Goal: Information Seeking & Learning: Learn about a topic

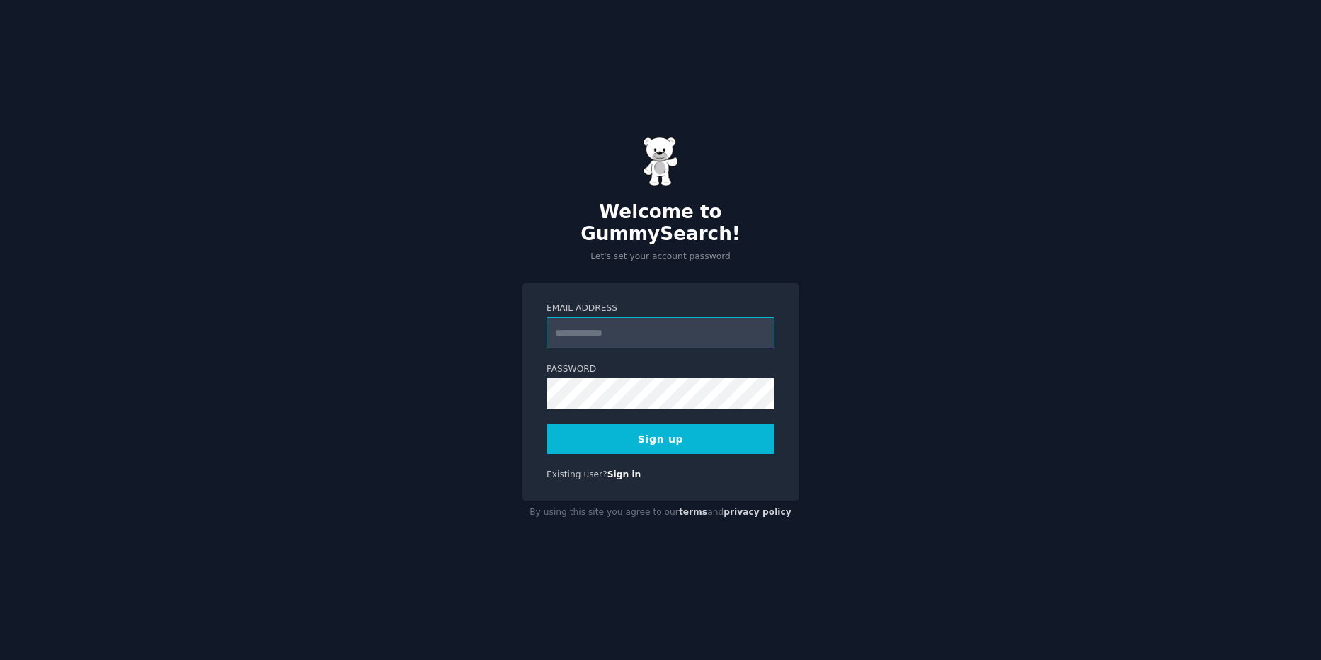
click at [705, 324] on input "Email Address" at bounding box center [660, 332] width 228 height 31
type input "**********"
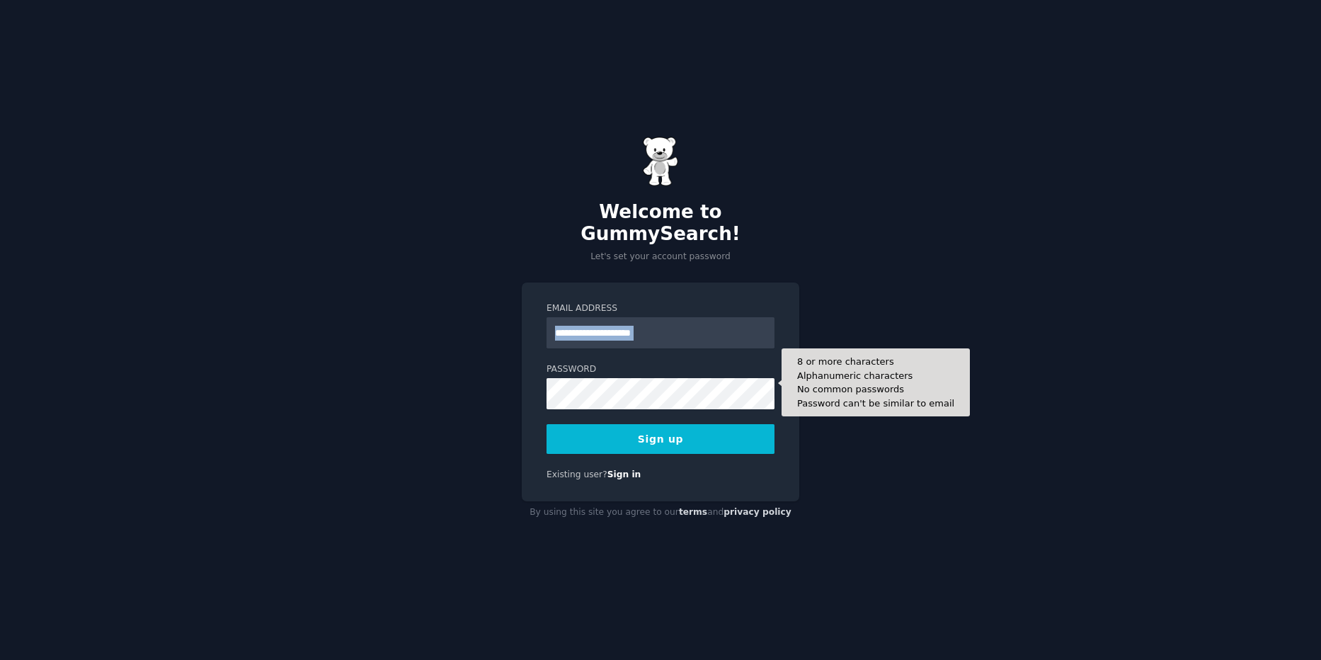
click at [575, 325] on form "**********" at bounding box center [660, 377] width 228 height 151
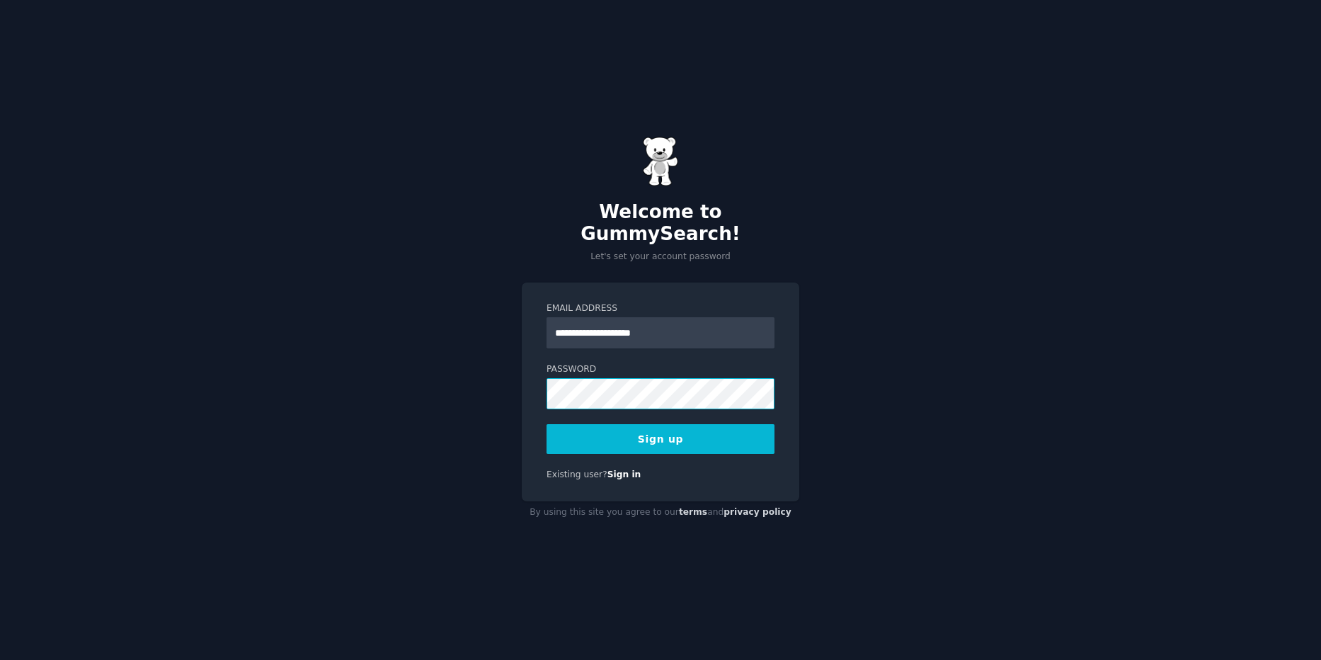
click at [546, 424] on button "Sign up" at bounding box center [660, 439] width 228 height 30
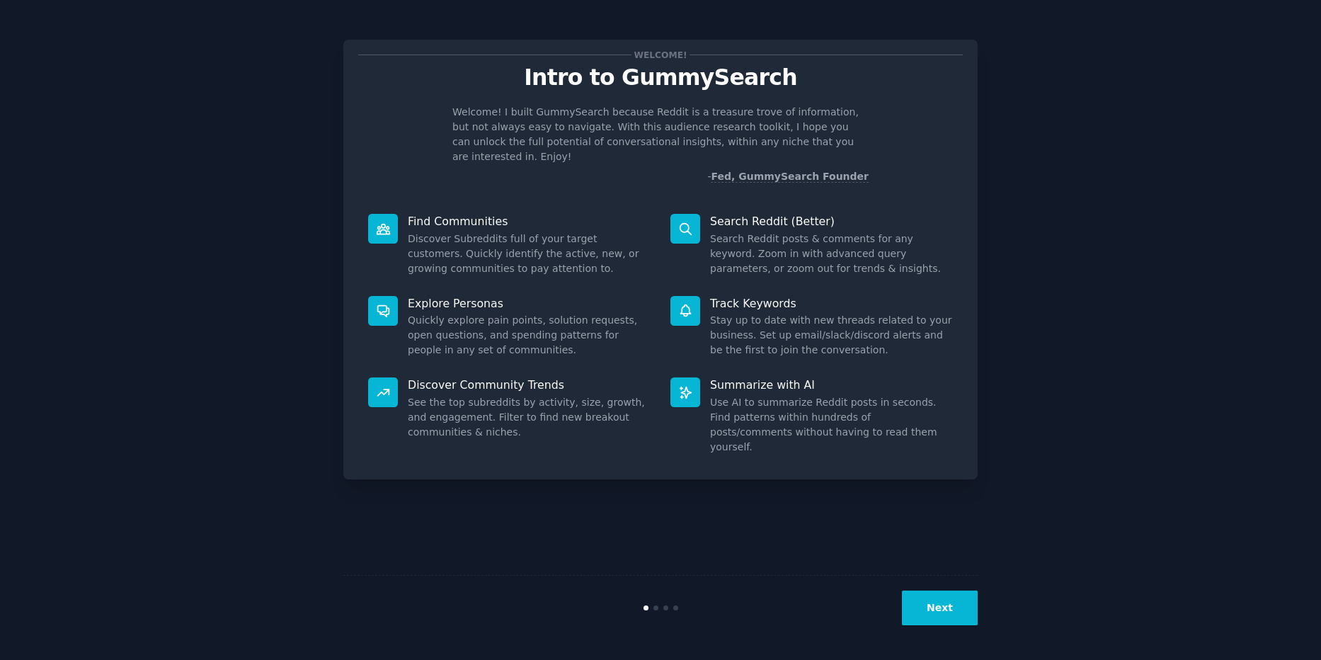
click at [943, 624] on button "Next" at bounding box center [940, 607] width 76 height 35
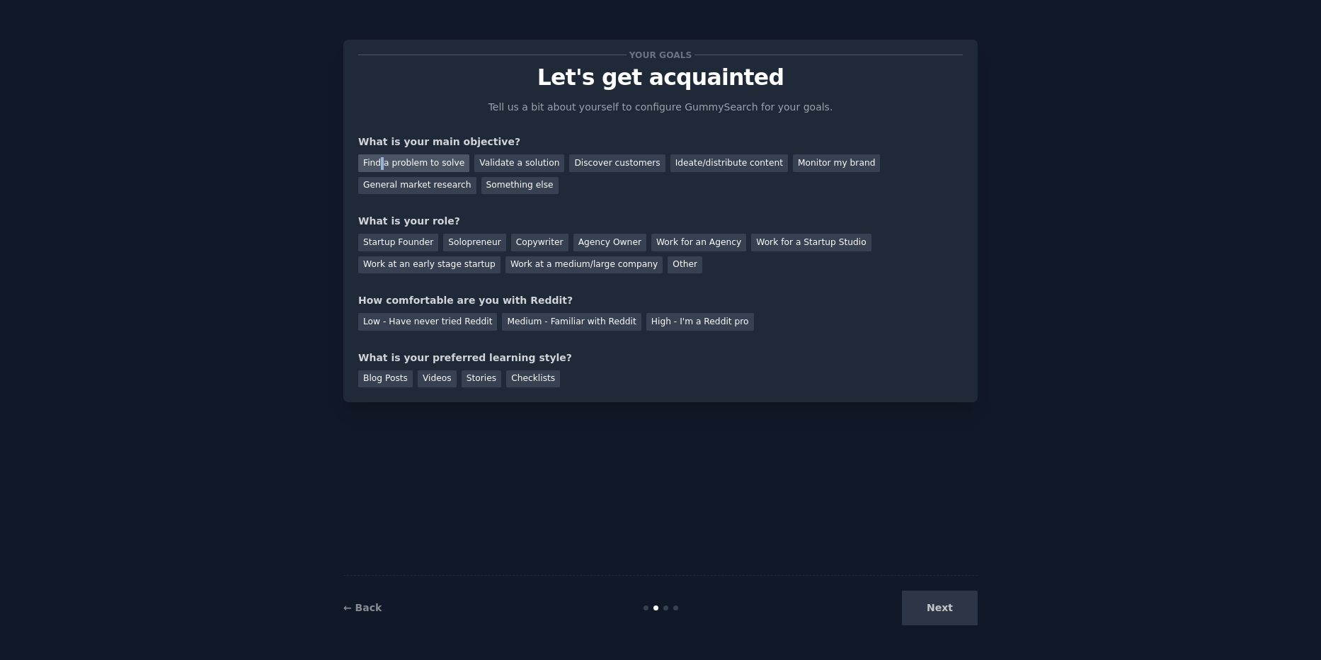
click at [384, 163] on div "Find a problem to solve" at bounding box center [413, 163] width 111 height 18
click at [522, 163] on div "Validate a solution" at bounding box center [519, 163] width 90 height 18
click at [410, 163] on div "Find a problem to solve" at bounding box center [413, 163] width 111 height 18
click at [397, 246] on div "Startup Founder" at bounding box center [398, 243] width 80 height 18
click at [696, 321] on div "High - I'm a Reddit pro" at bounding box center [700, 322] width 108 height 18
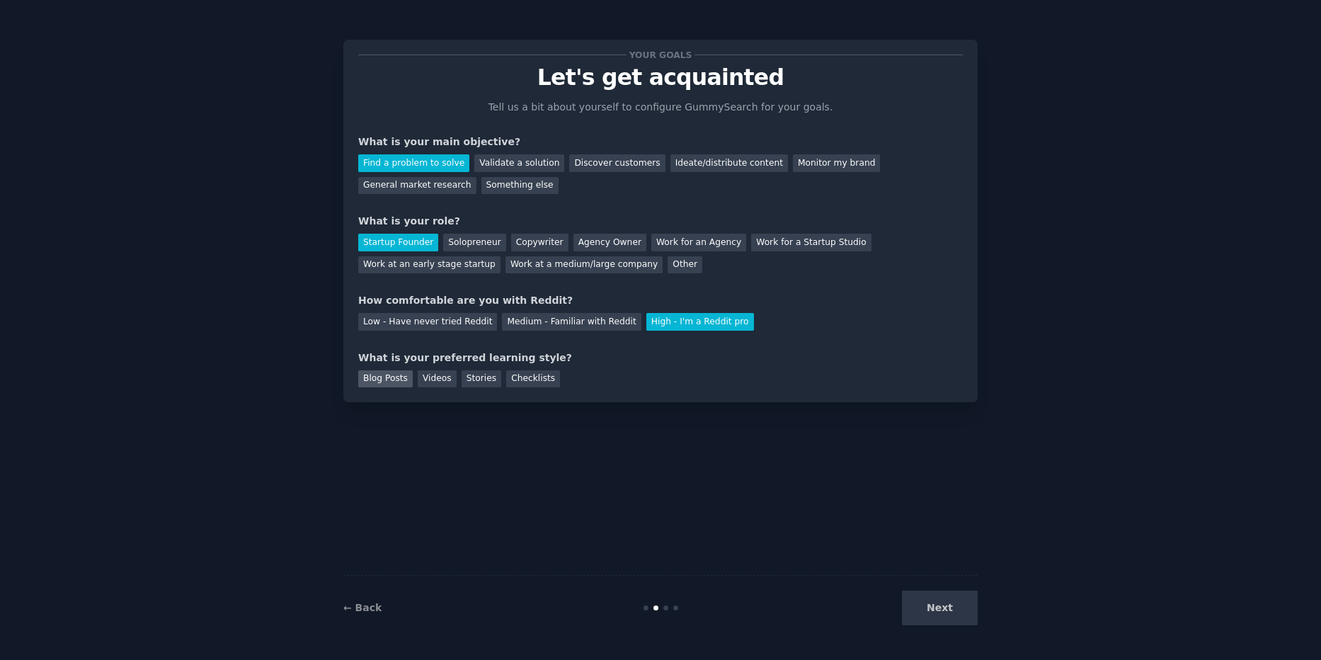
click at [374, 377] on div "Blog Posts" at bounding box center [385, 379] width 54 height 18
click at [423, 371] on div "Videos" at bounding box center [437, 379] width 39 height 18
click at [479, 379] on div "Stories" at bounding box center [481, 379] width 40 height 18
drag, startPoint x: 516, startPoint y: 385, endPoint x: 496, endPoint y: 387, distance: 19.9
click at [516, 386] on div "Checklists" at bounding box center [533, 379] width 54 height 18
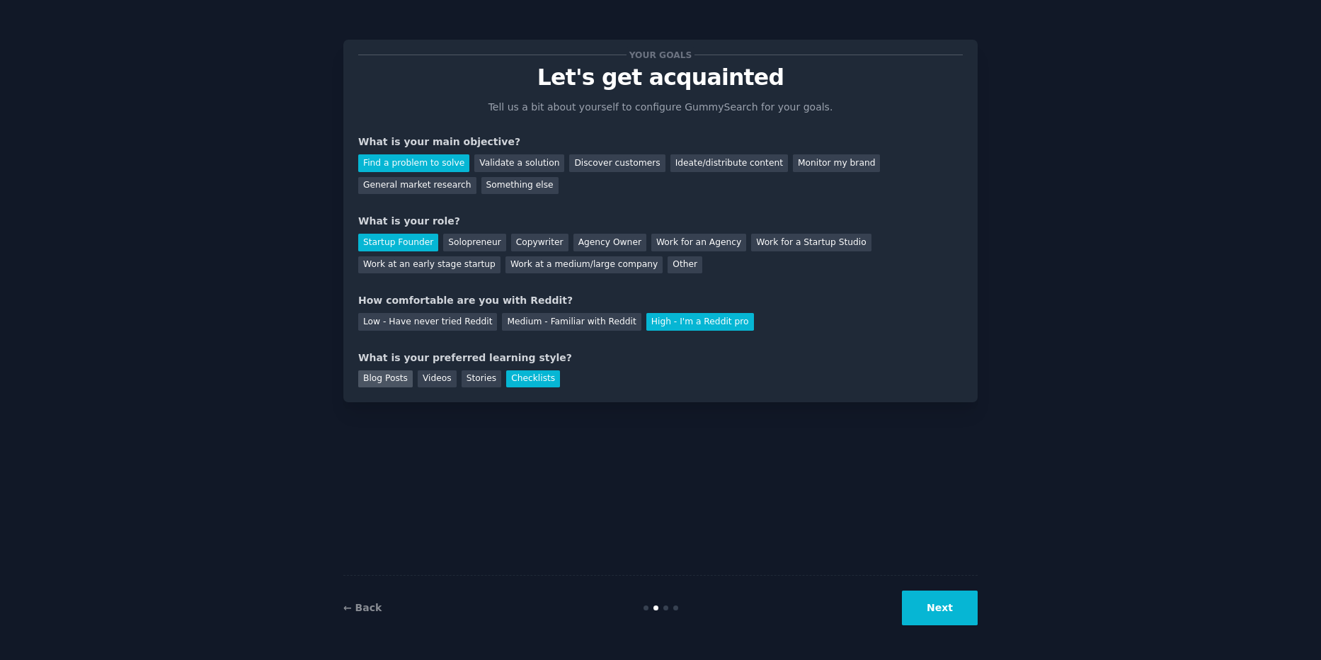
click at [377, 372] on div "Blog Posts" at bounding box center [385, 379] width 54 height 18
click at [935, 620] on button "Next" at bounding box center [940, 607] width 76 height 35
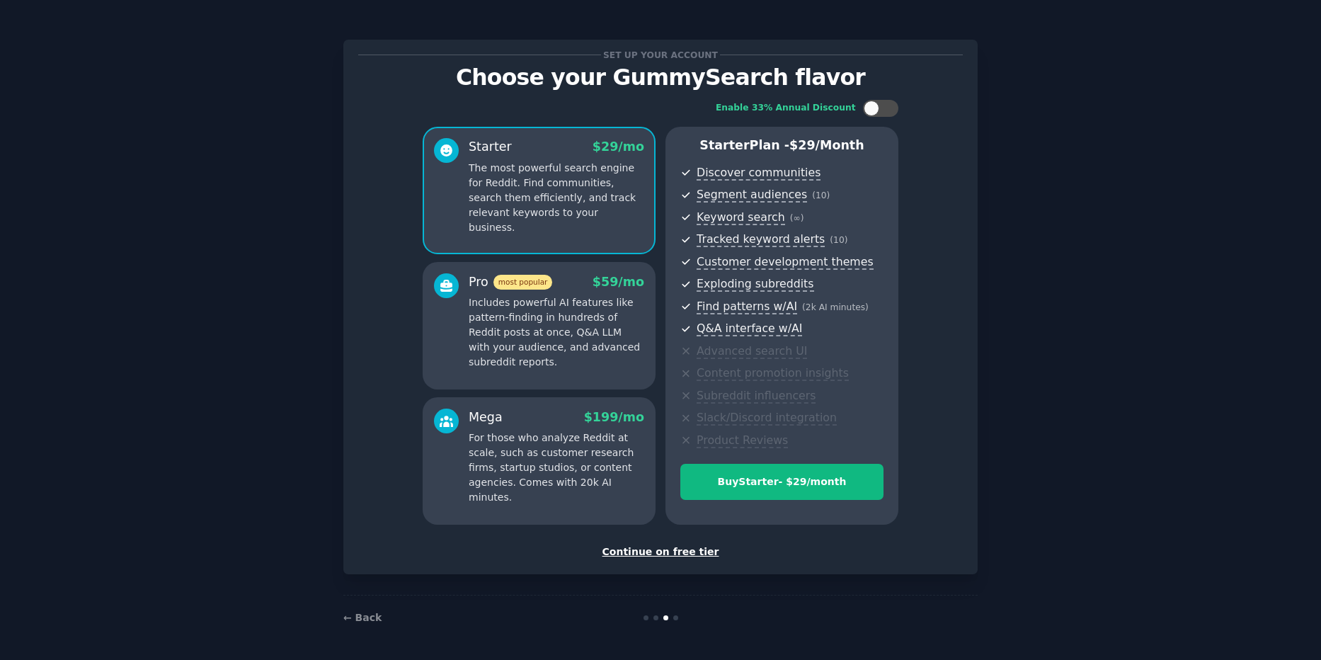
click at [684, 551] on div "Continue on free tier" at bounding box center [660, 551] width 604 height 15
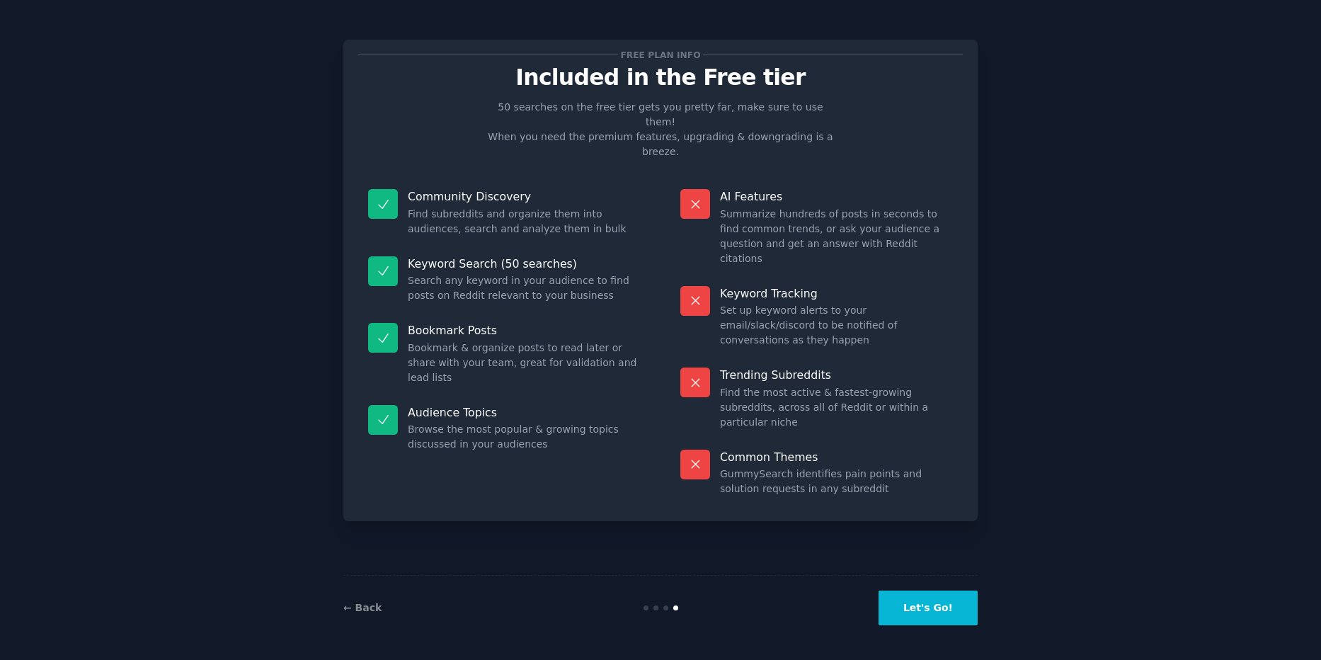
click at [914, 609] on button "Let's Go!" at bounding box center [927, 607] width 99 height 35
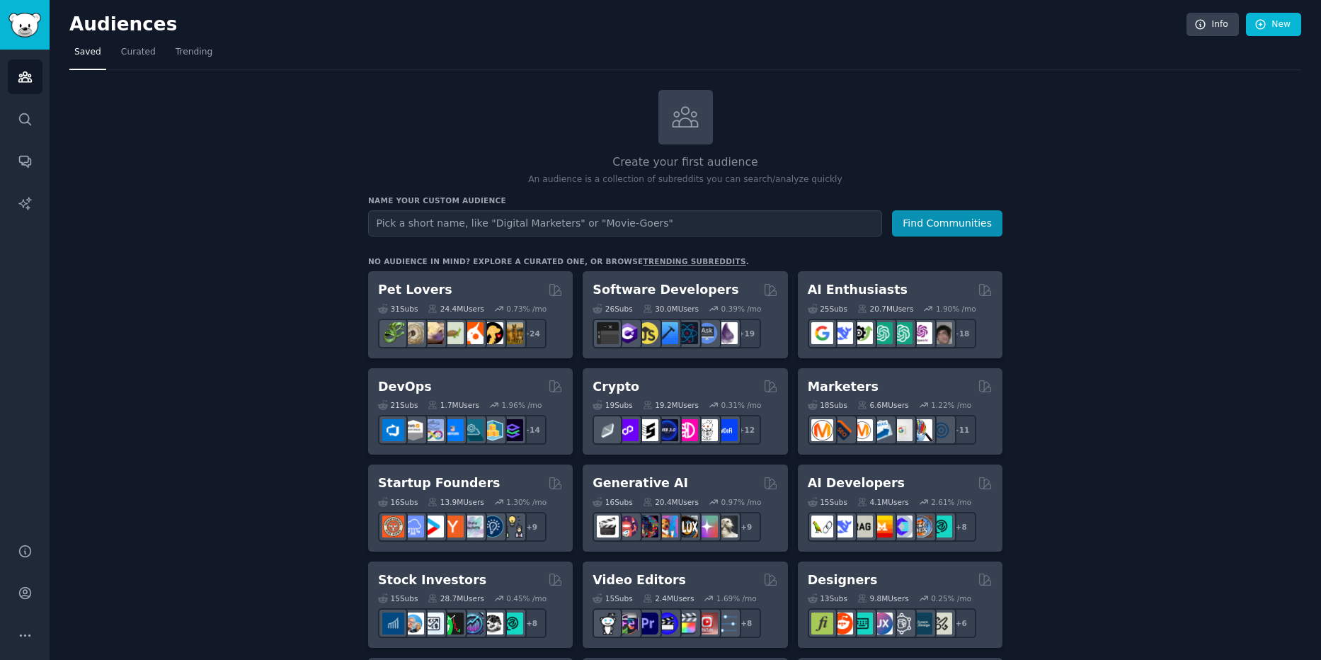
click at [653, 260] on link "trending subreddits" at bounding box center [694, 261] width 103 height 8
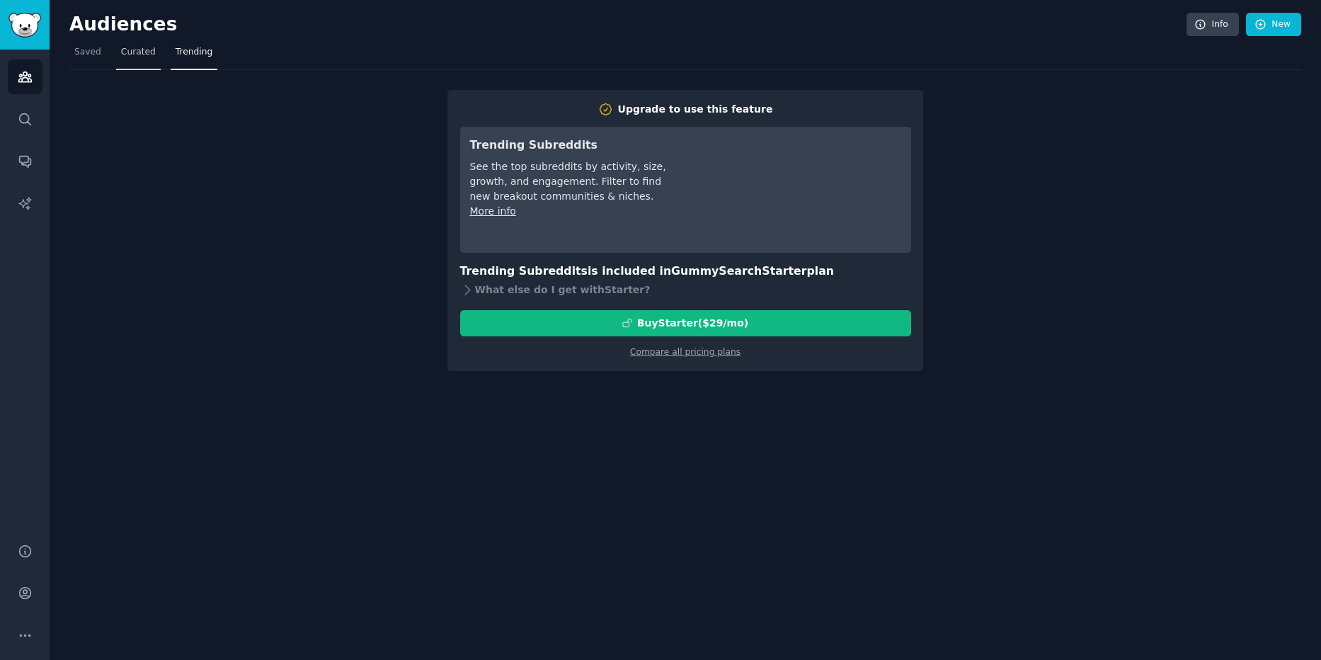
click at [122, 65] on link "Curated" at bounding box center [138, 55] width 45 height 29
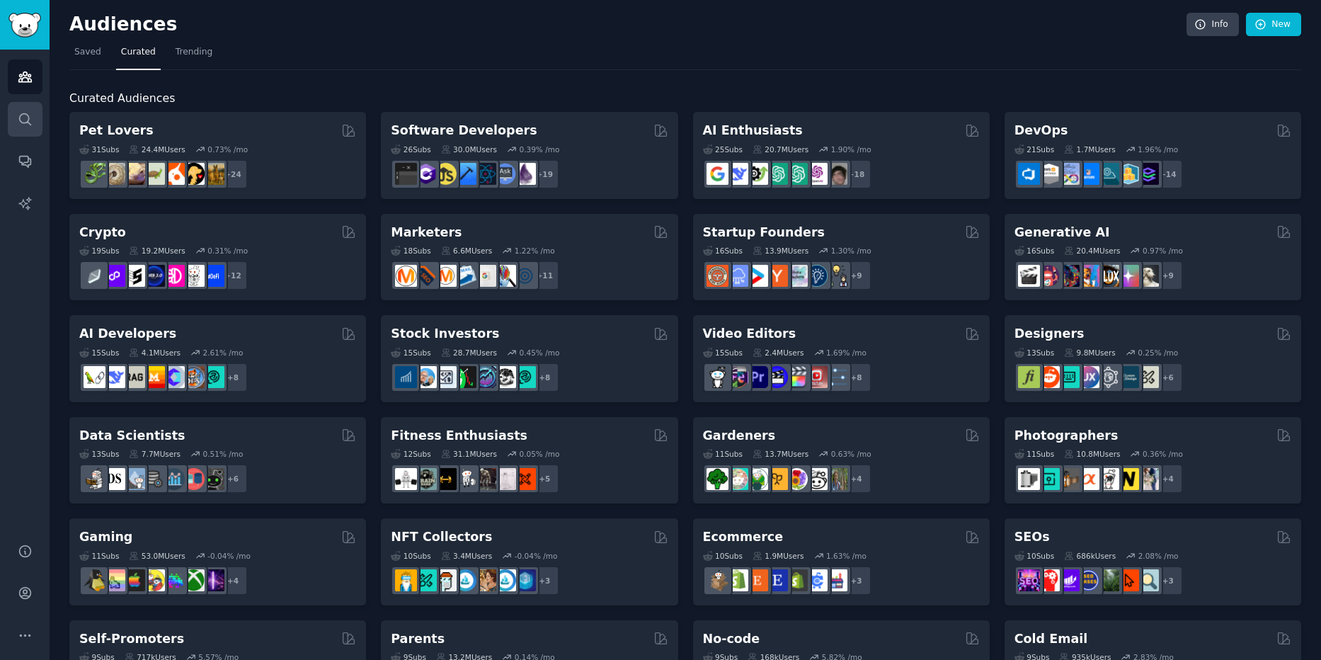
click at [9, 125] on link "Search" at bounding box center [25, 119] width 35 height 35
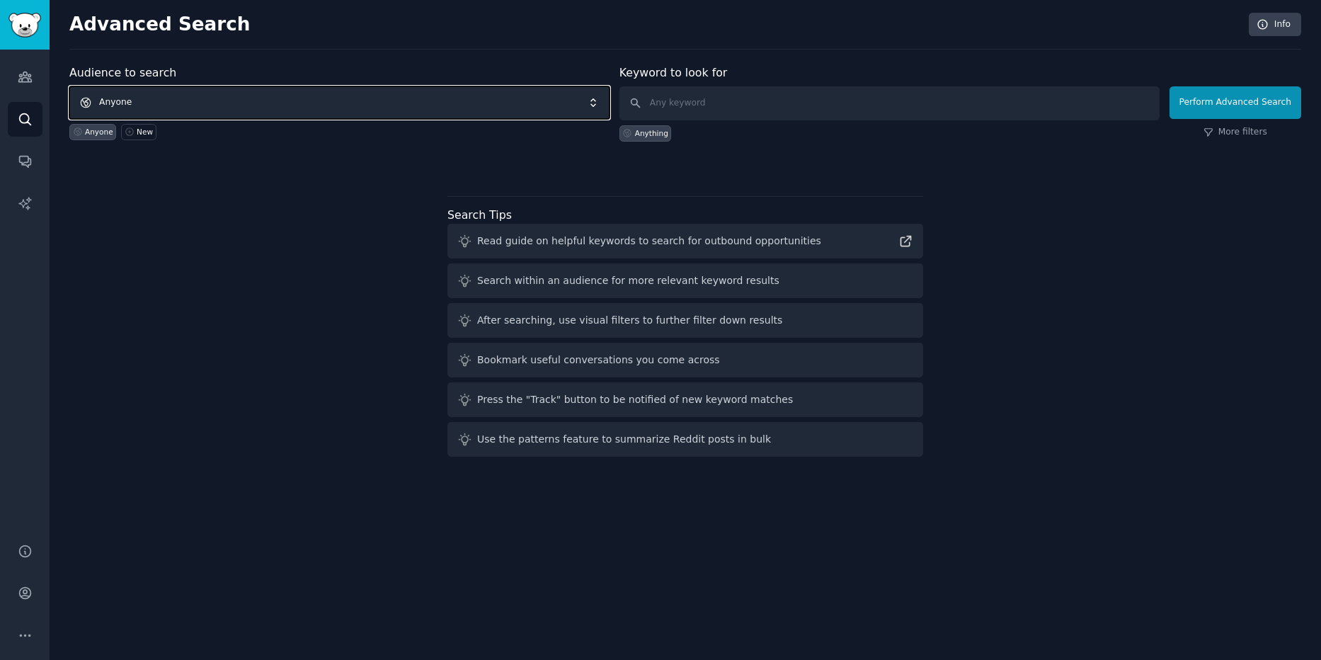
click at [306, 101] on span "Anyone" at bounding box center [339, 102] width 540 height 33
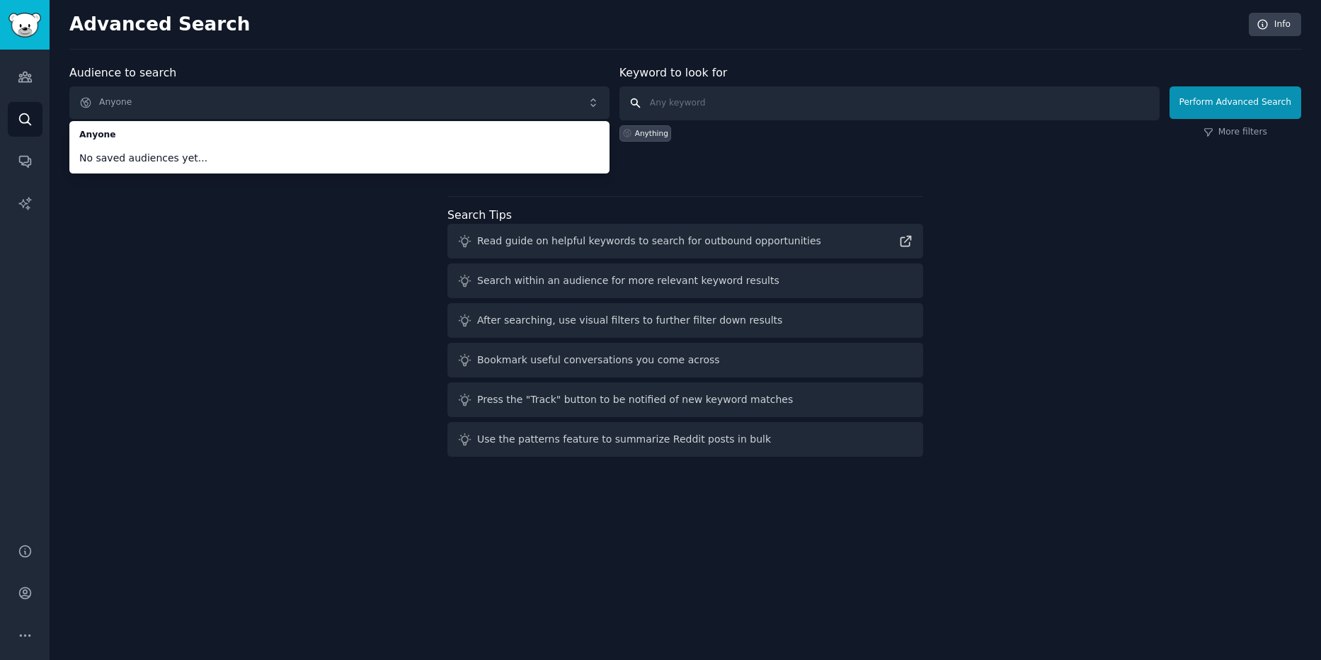
click at [674, 113] on input "text" at bounding box center [889, 103] width 540 height 34
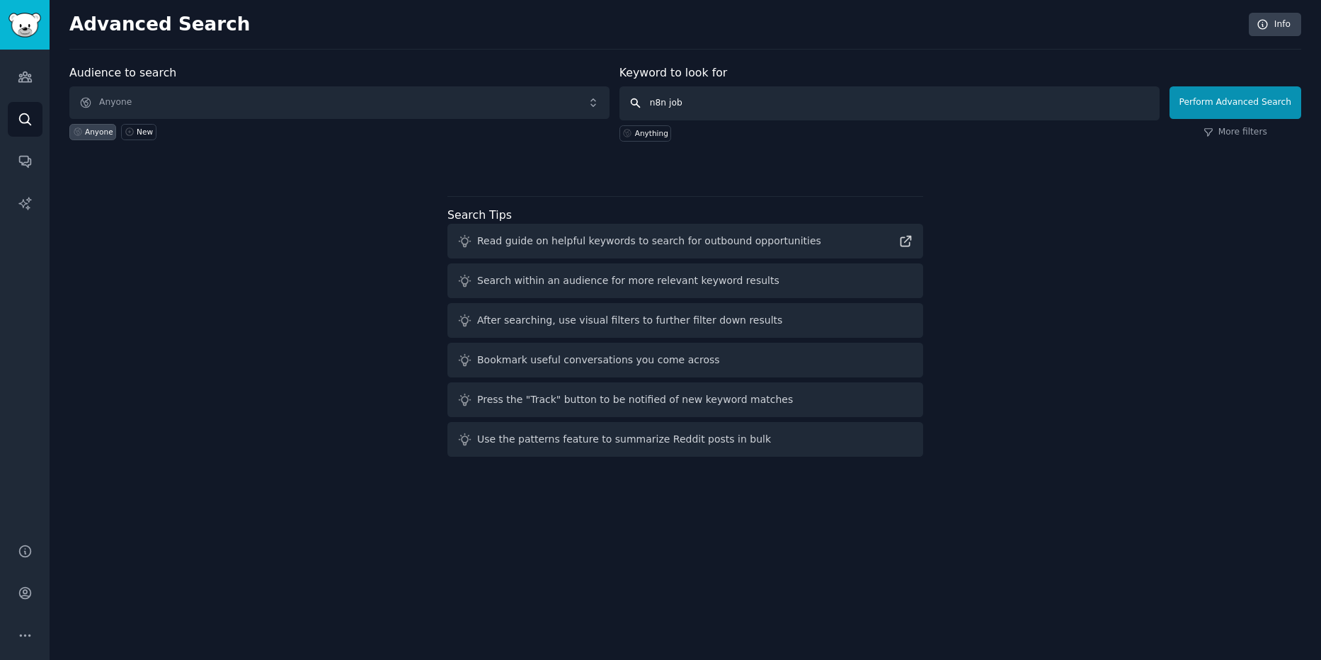
type input "n8n jobs"
click button "Perform Advanced Search" at bounding box center [1235, 102] width 132 height 33
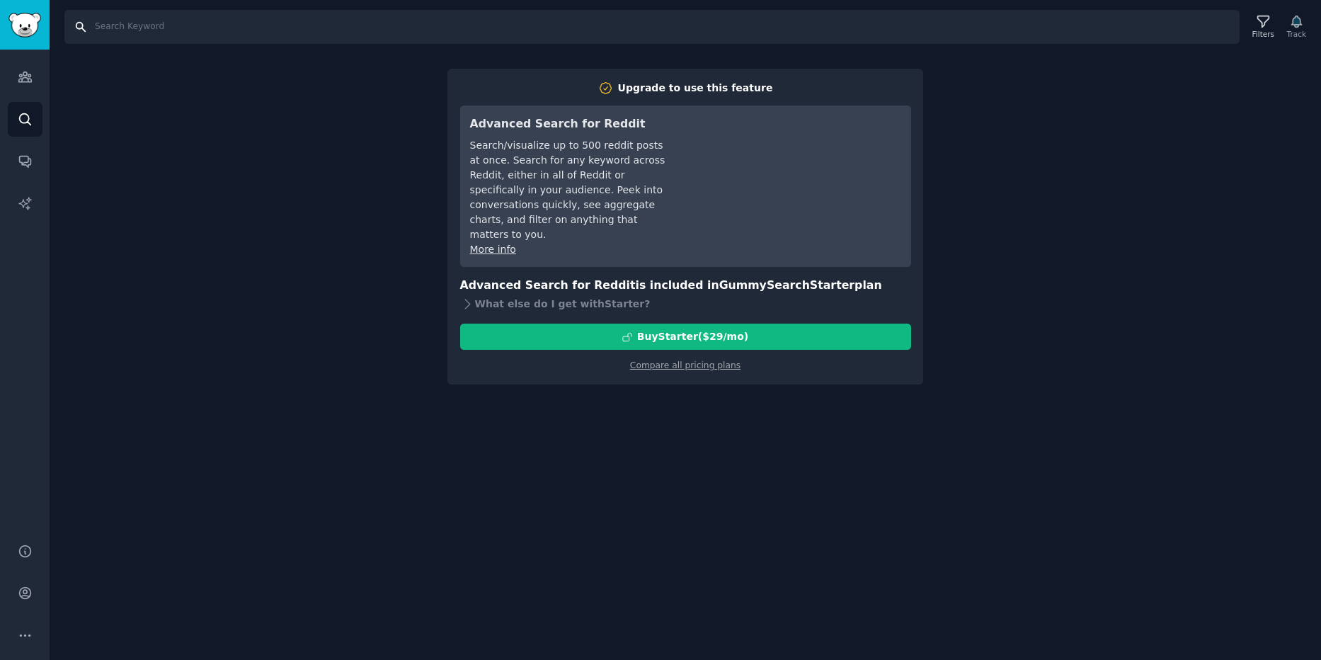
click at [118, 34] on input "Search" at bounding box center [651, 27] width 1175 height 34
click at [26, 86] on link "Audiences" at bounding box center [25, 76] width 35 height 35
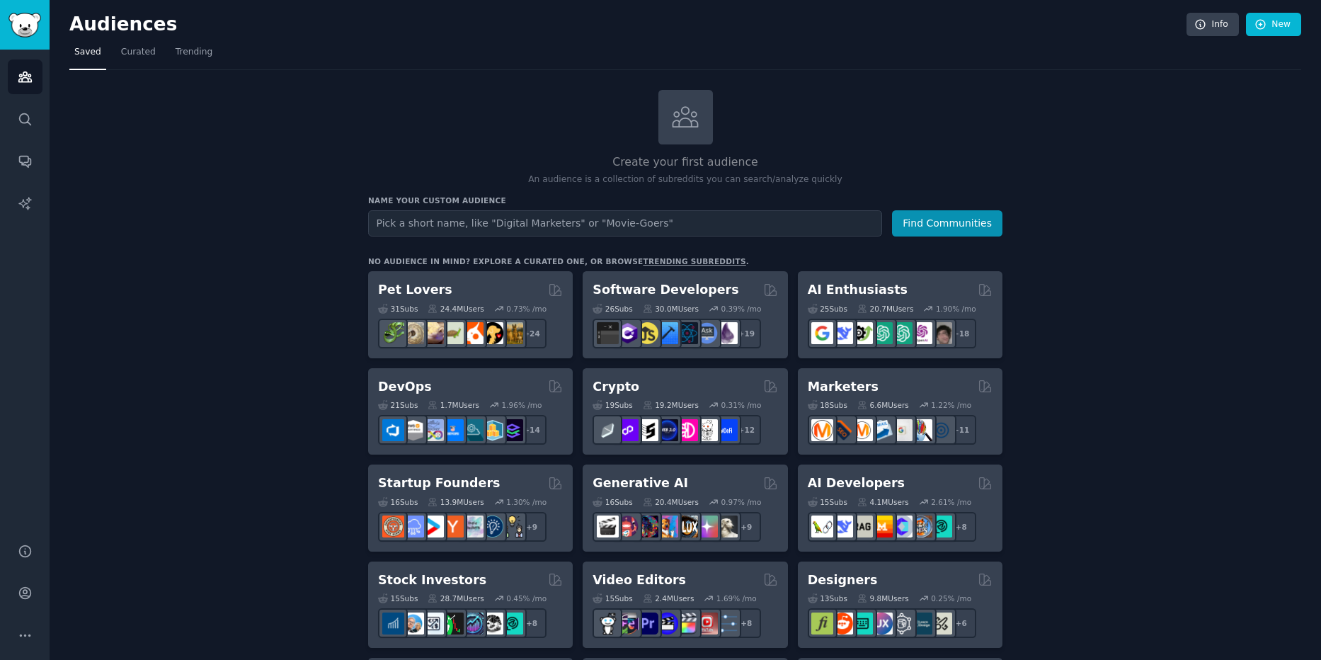
click at [539, 219] on input "text" at bounding box center [625, 223] width 514 height 26
type input "n8n"
click at [892, 210] on button "Find Communities" at bounding box center [947, 223] width 110 height 26
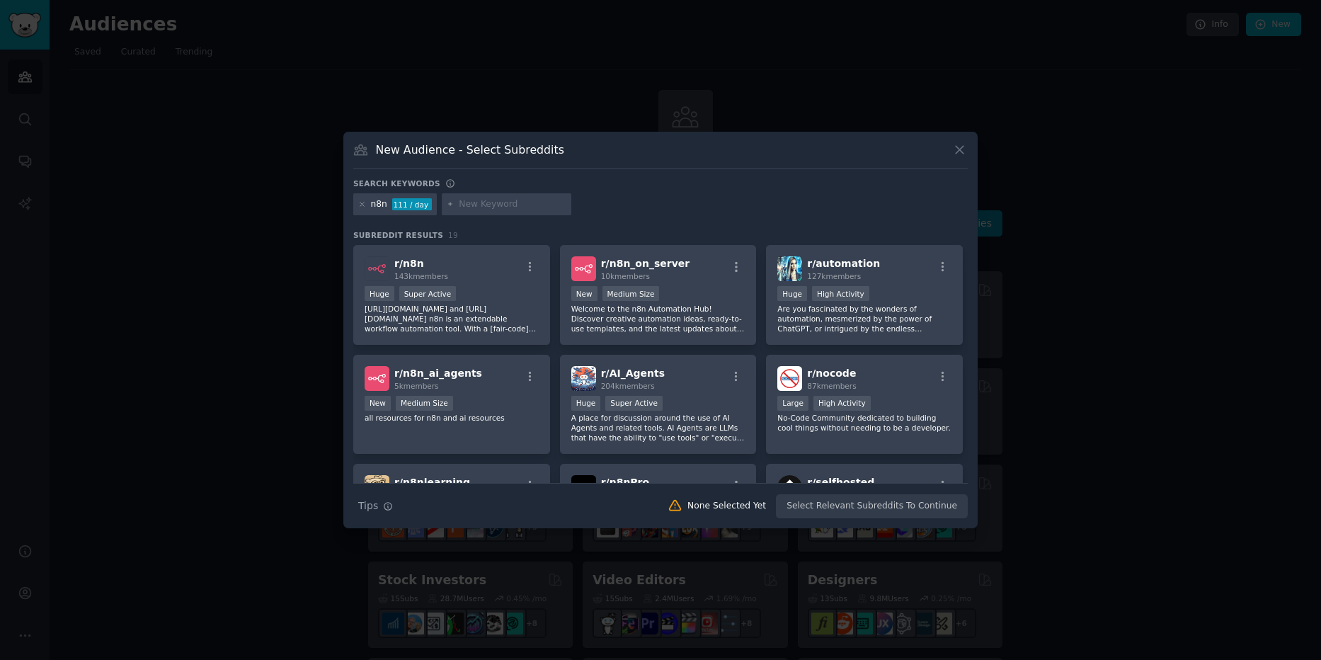
click at [959, 148] on icon at bounding box center [959, 149] width 15 height 15
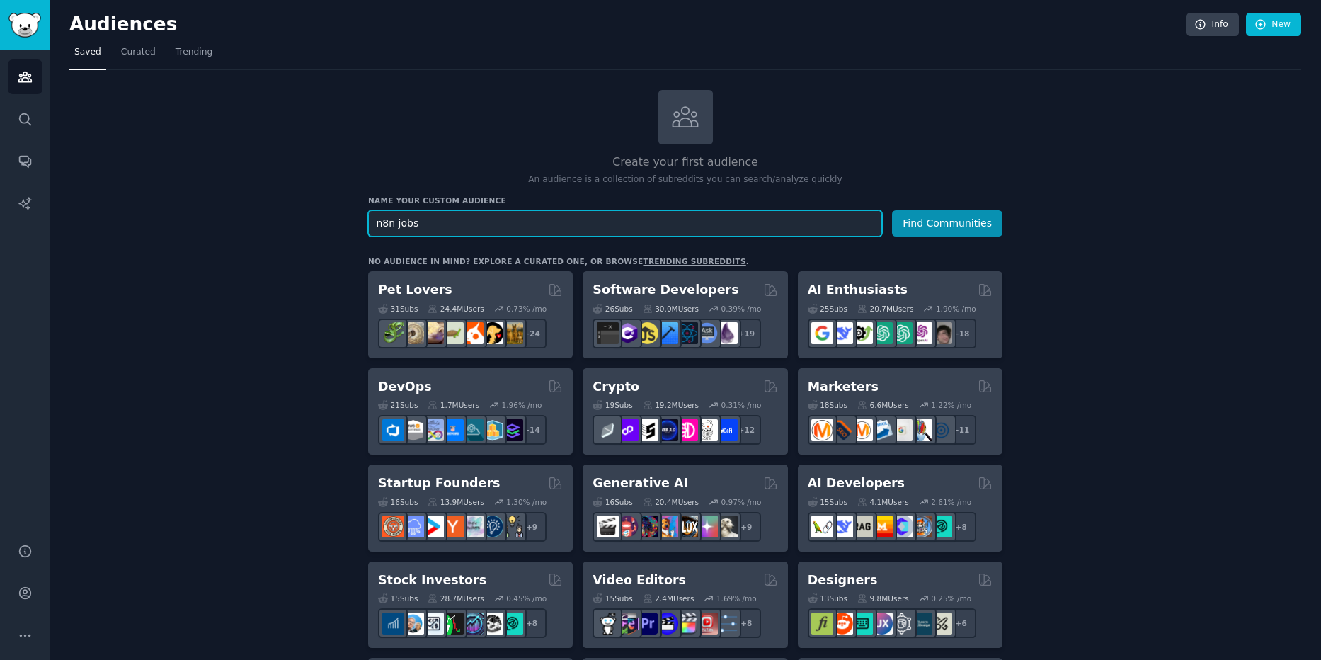
type input "n8n jobs"
click at [892, 210] on button "Find Communities" at bounding box center [947, 223] width 110 height 26
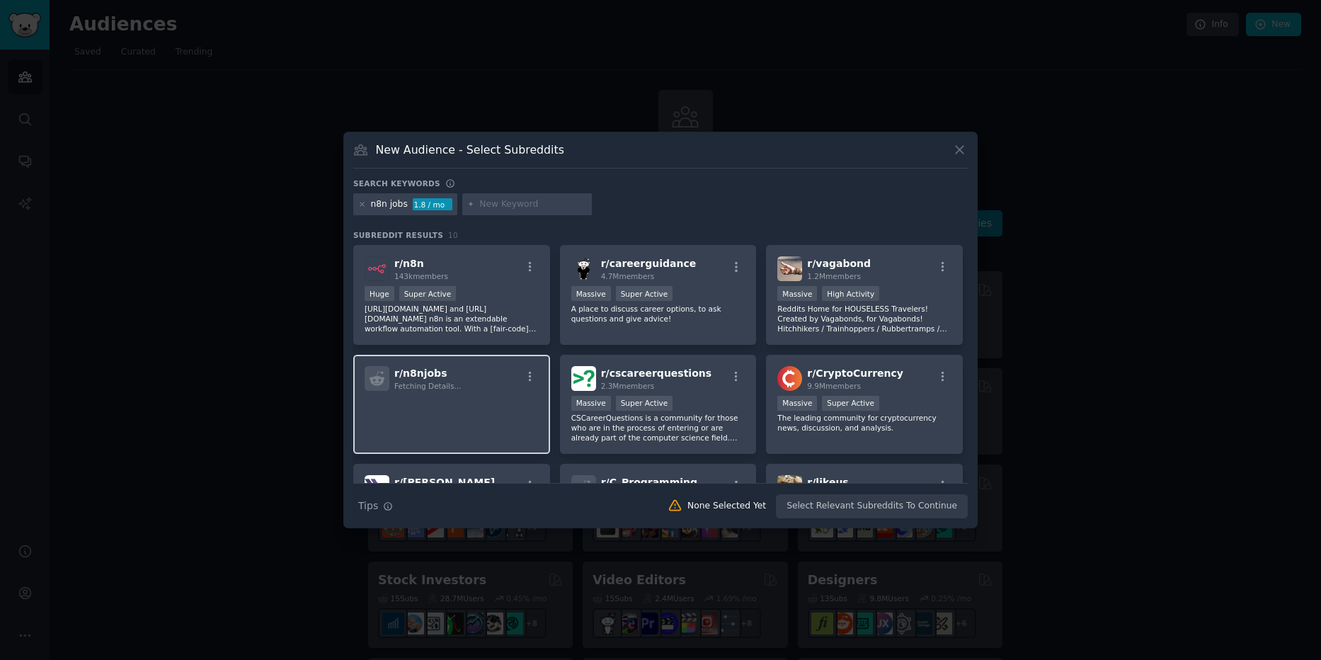
click at [418, 373] on span "r/ n8njobs" at bounding box center [420, 372] width 52 height 11
click at [965, 151] on icon at bounding box center [959, 149] width 15 height 15
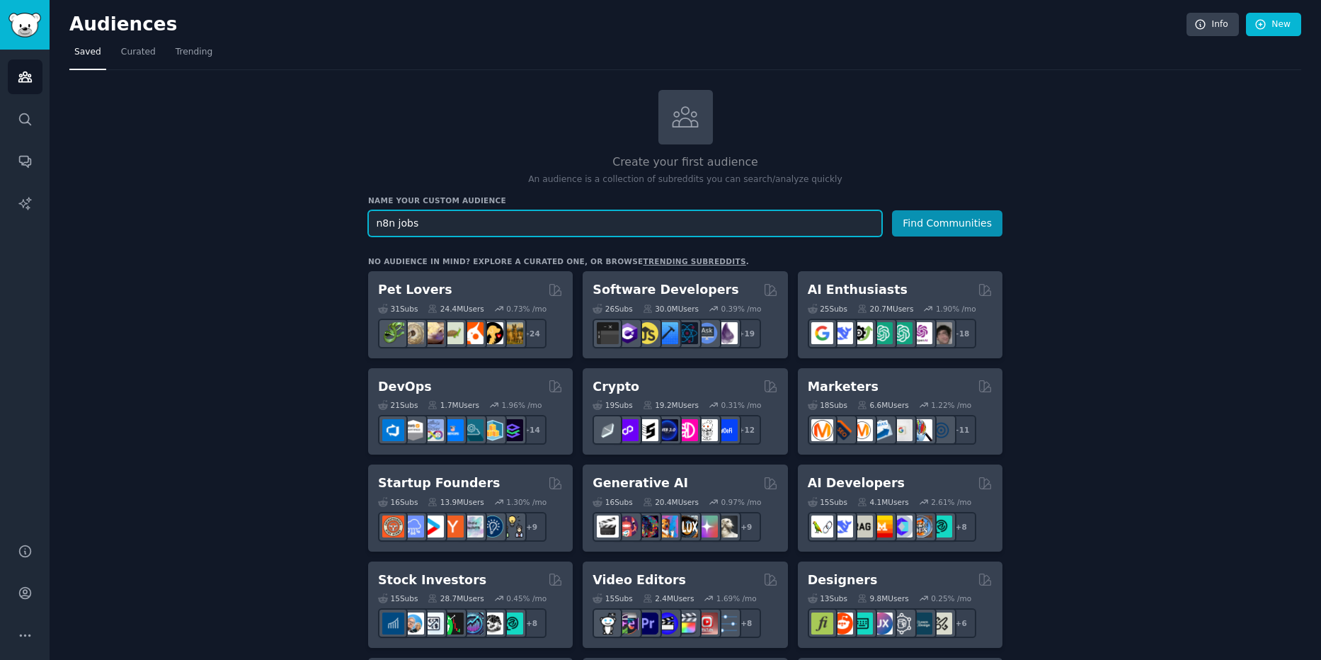
click at [430, 224] on input "n8n jobs" at bounding box center [625, 223] width 514 height 26
drag, startPoint x: 396, startPoint y: 219, endPoint x: 365, endPoint y: 217, distance: 31.2
type input "developer jobs"
click at [892, 210] on button "Find Communities" at bounding box center [947, 223] width 110 height 26
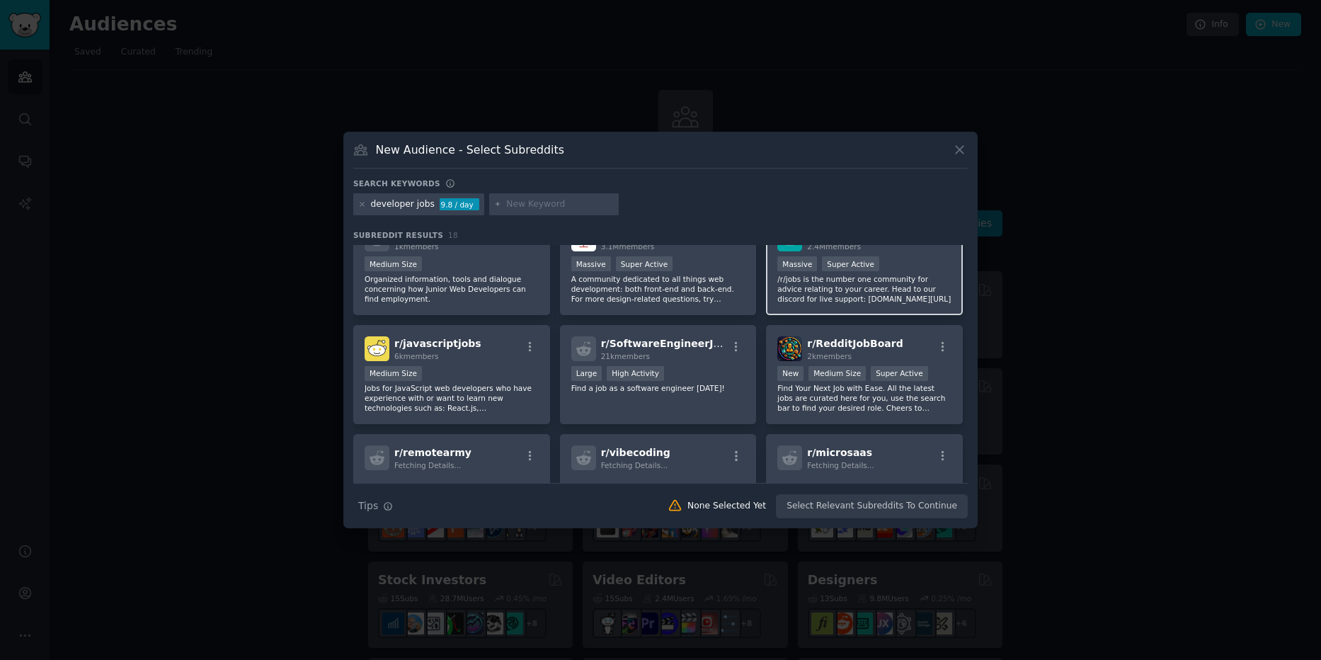
scroll to position [249, 0]
click at [970, 149] on div "New Audience - Select Subreddits Search keywords developer jobs 9.8 / day Subre…" at bounding box center [660, 330] width 634 height 397
click at [955, 155] on icon at bounding box center [959, 149] width 15 height 15
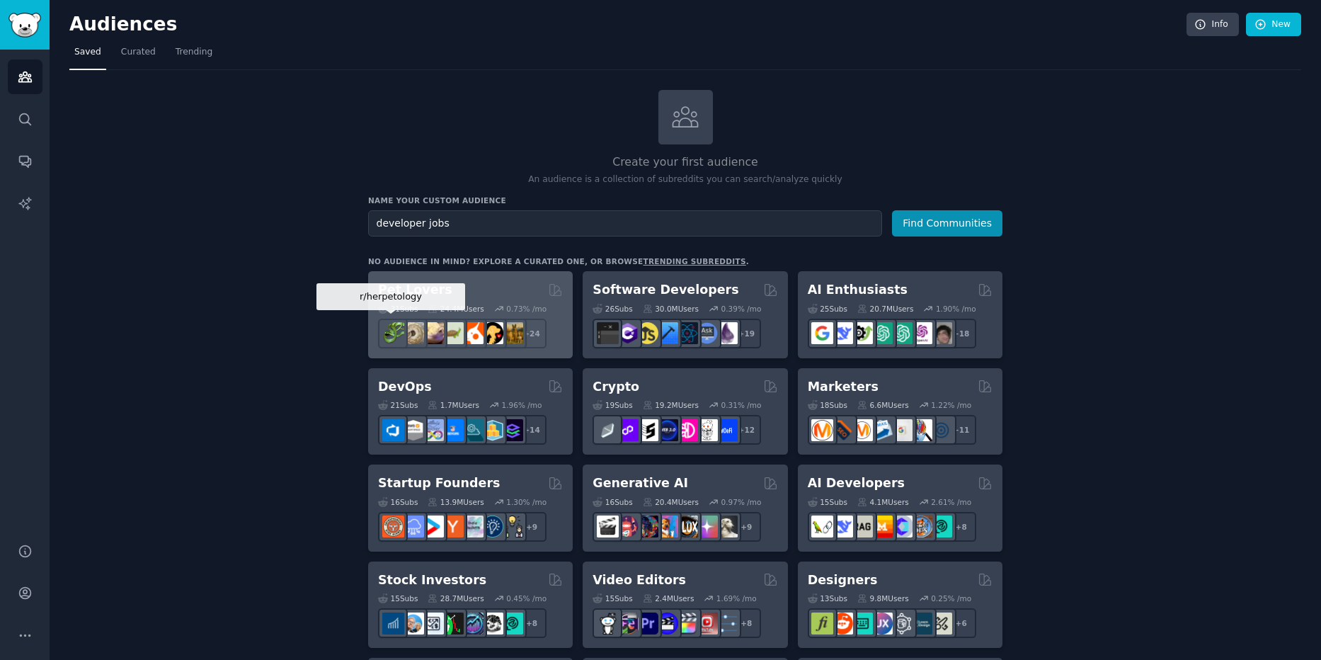
click at [394, 330] on img at bounding box center [393, 333] width 22 height 22
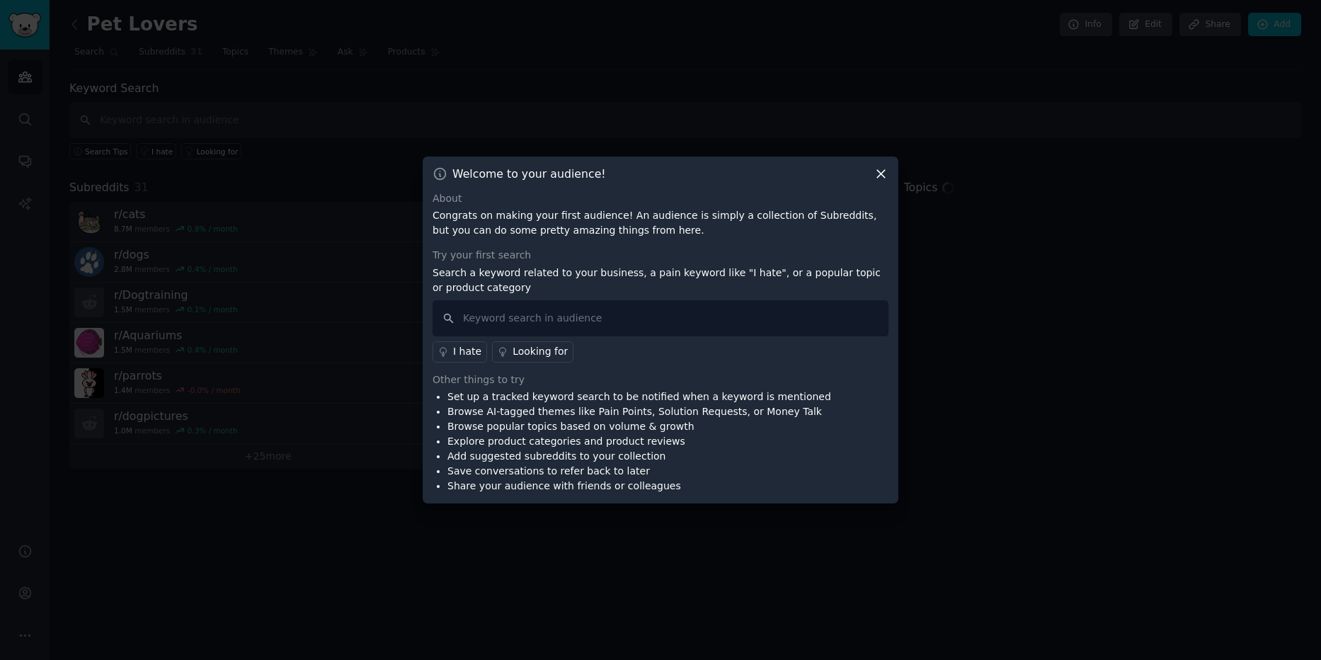
click at [880, 178] on icon at bounding box center [880, 173] width 15 height 15
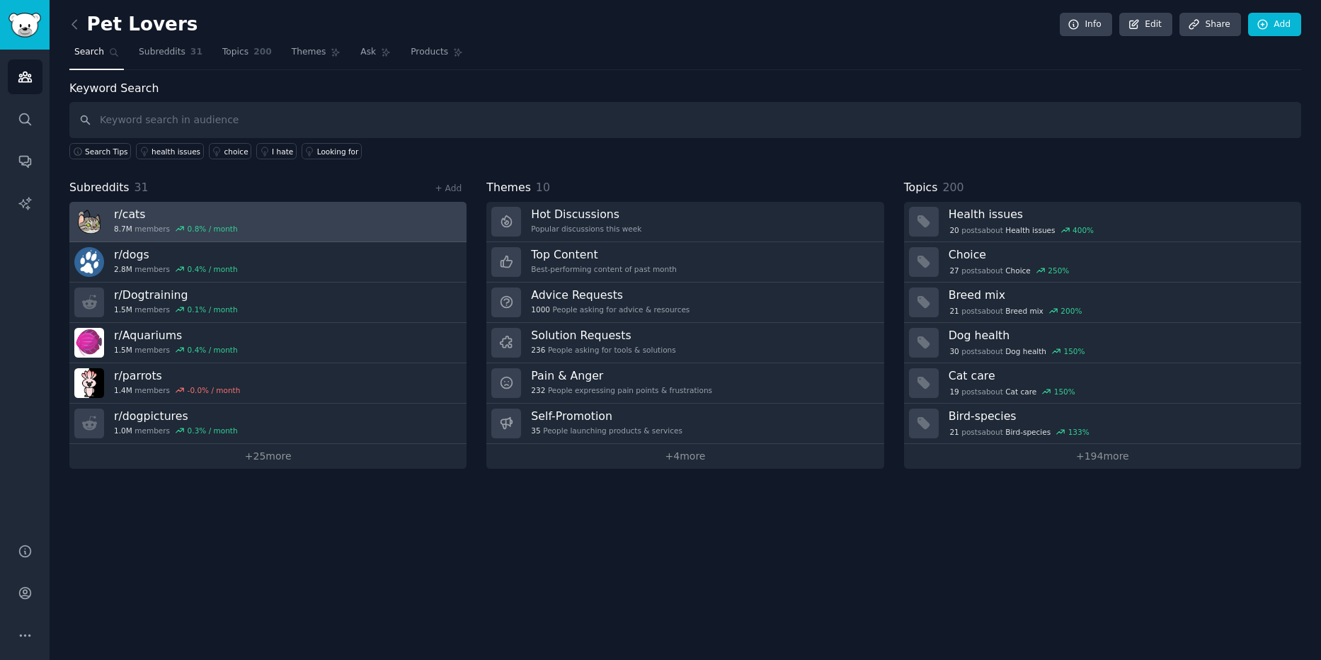
click at [236, 215] on link "r/ cats 8.7M members 0.8 % / month" at bounding box center [267, 222] width 397 height 40
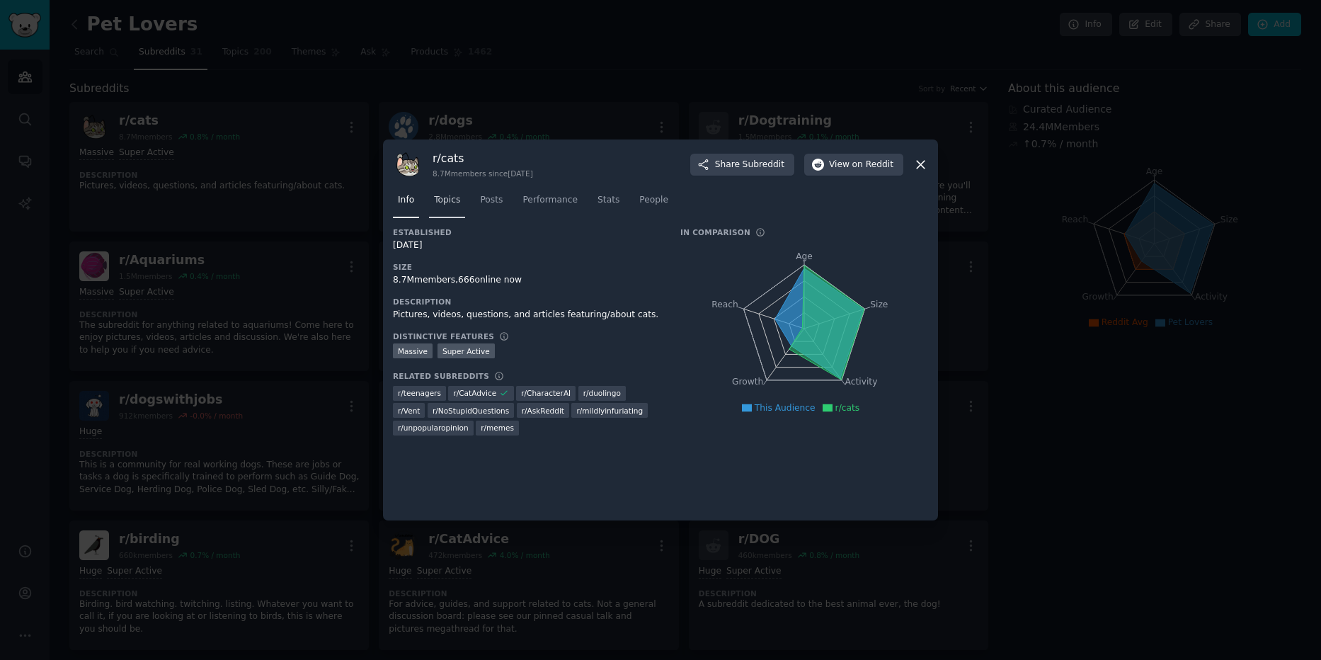
click at [459, 199] on link "Topics" at bounding box center [447, 203] width 36 height 29
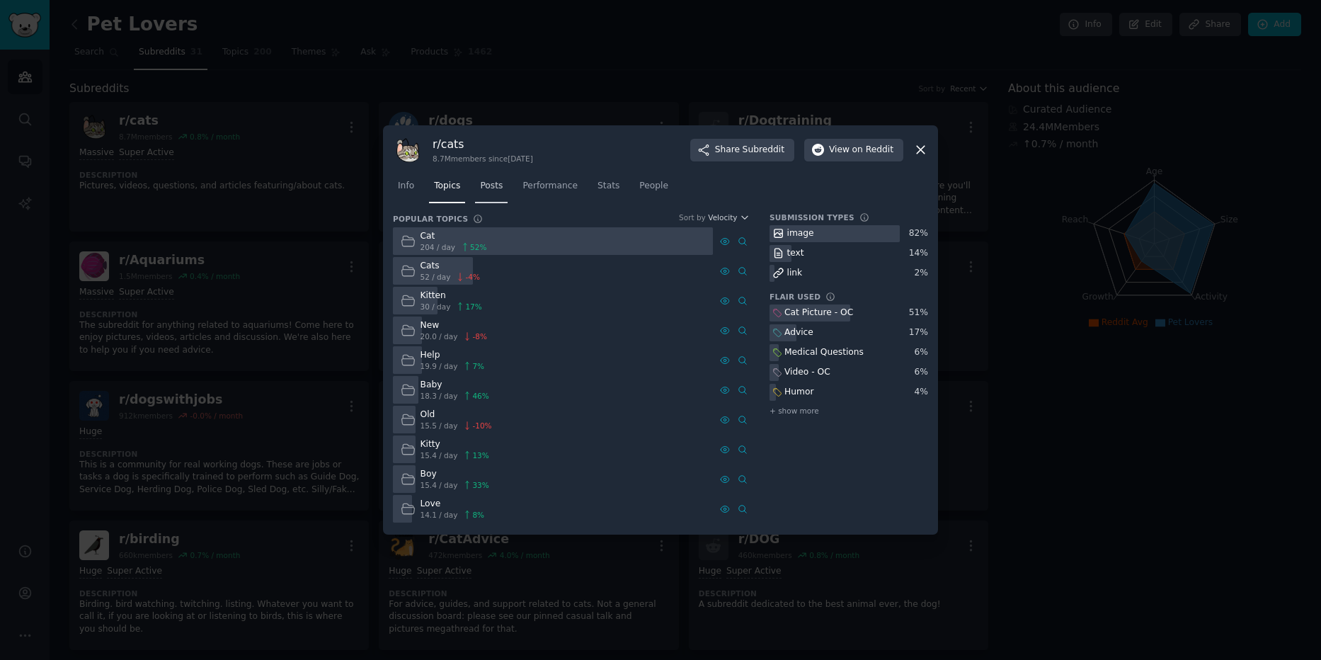
click at [477, 193] on link "Posts" at bounding box center [491, 189] width 33 height 29
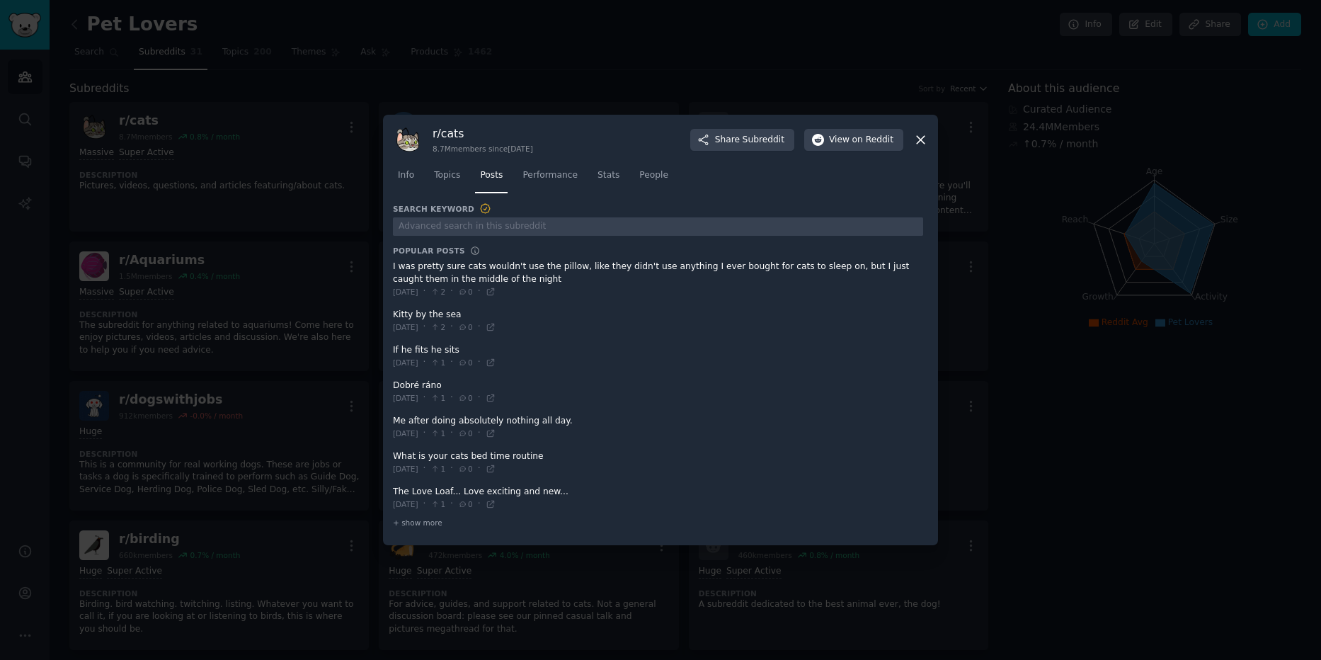
click at [914, 128] on div "r/ cats 8.7M members since [DATE] Share Subreddit View on Reddit" at bounding box center [660, 140] width 535 height 30
click at [923, 139] on icon at bounding box center [920, 139] width 15 height 15
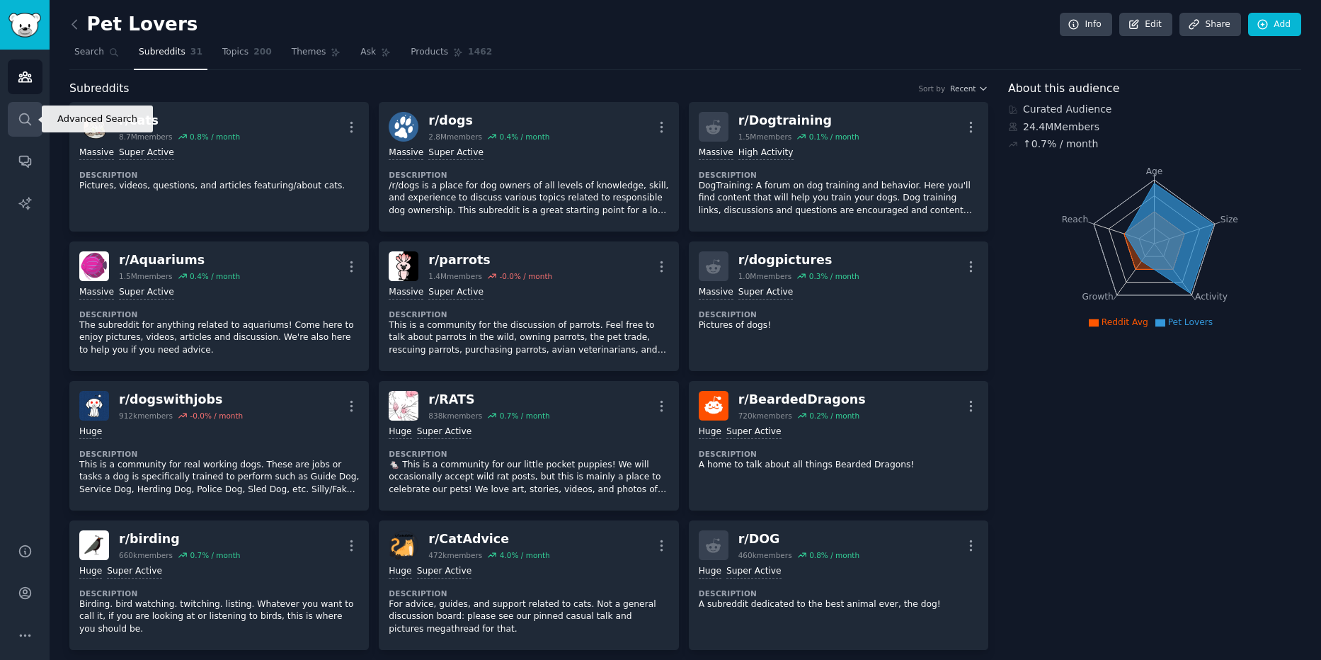
click at [30, 118] on icon "Sidebar" at bounding box center [25, 119] width 15 height 15
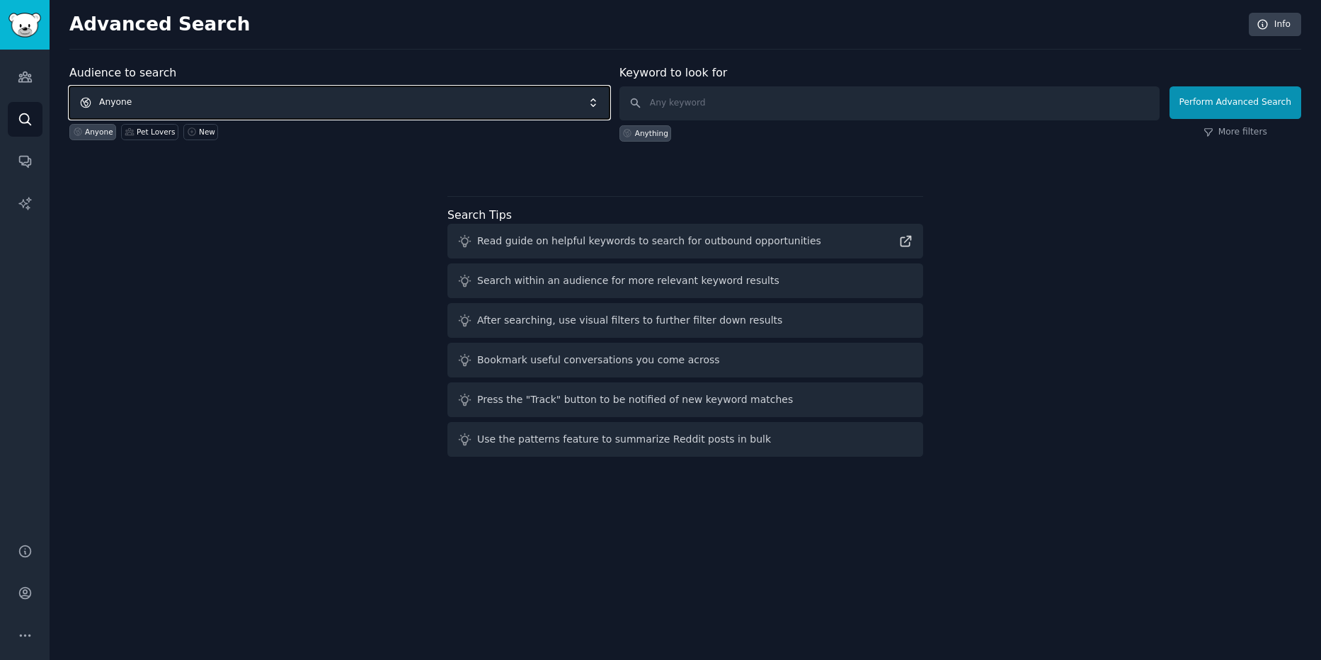
click at [467, 106] on span "Anyone" at bounding box center [339, 102] width 540 height 33
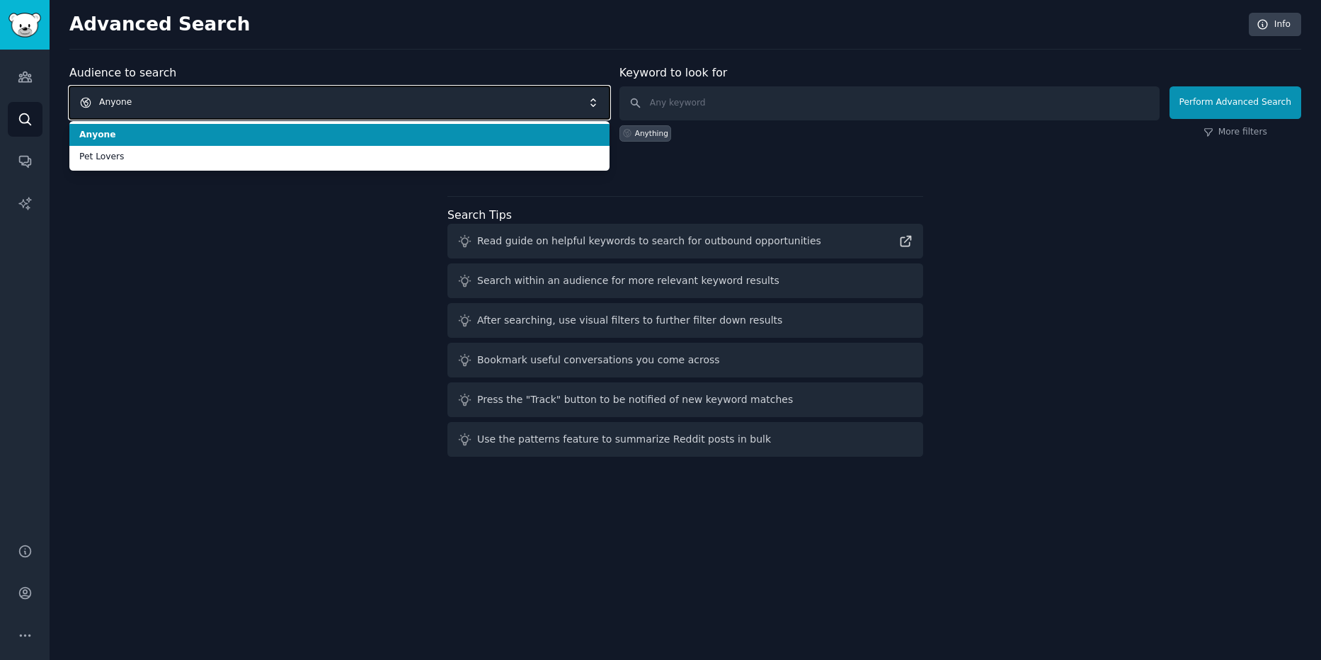
click at [503, 98] on span "Anyone" at bounding box center [339, 102] width 540 height 33
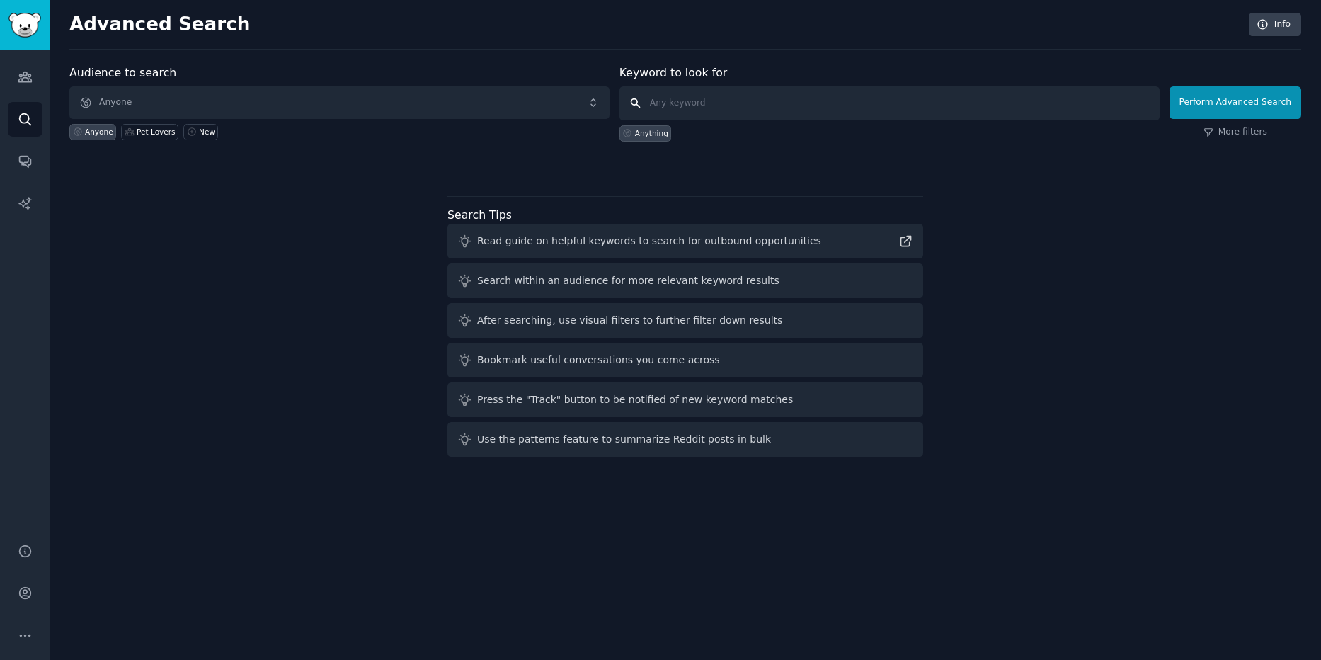
click at [745, 96] on input "text" at bounding box center [889, 103] width 540 height 34
click at [741, 106] on input "text" at bounding box center [889, 103] width 540 height 34
type input "django"
click button "Perform Advanced Search" at bounding box center [1235, 102] width 132 height 33
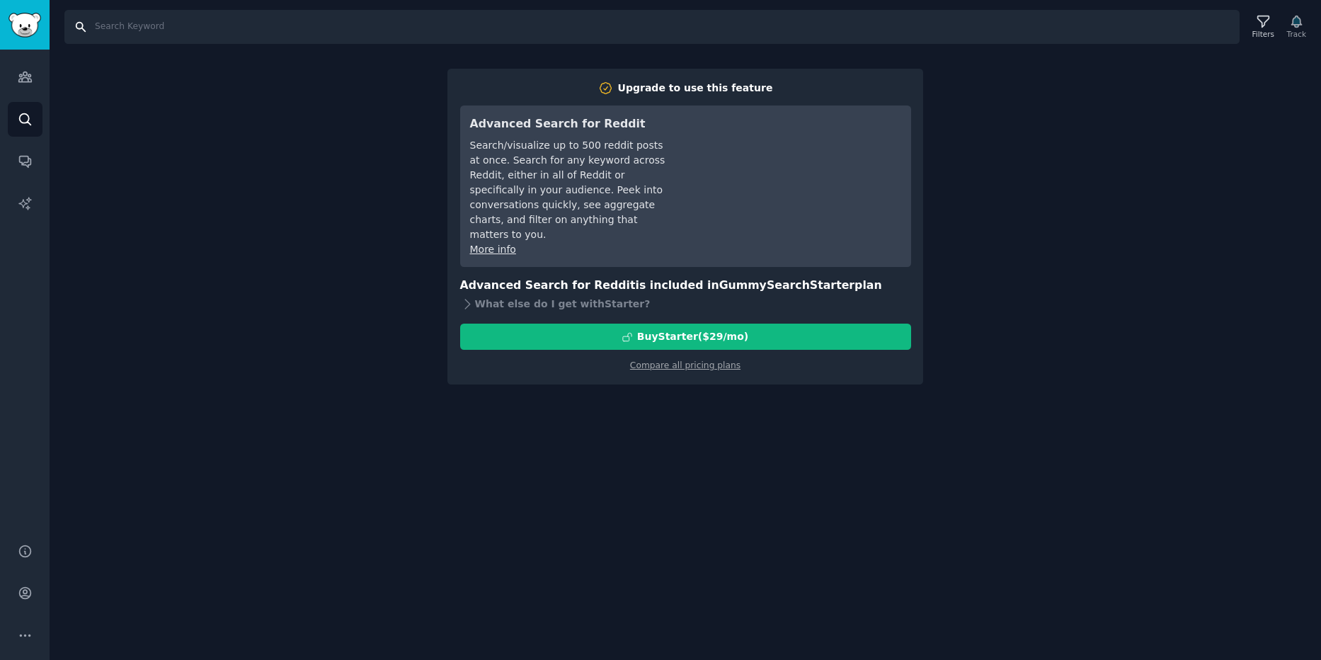
click at [96, 40] on input "Search" at bounding box center [651, 27] width 1175 height 34
type input "django"
click at [30, 77] on icon "Sidebar" at bounding box center [25, 76] width 15 height 15
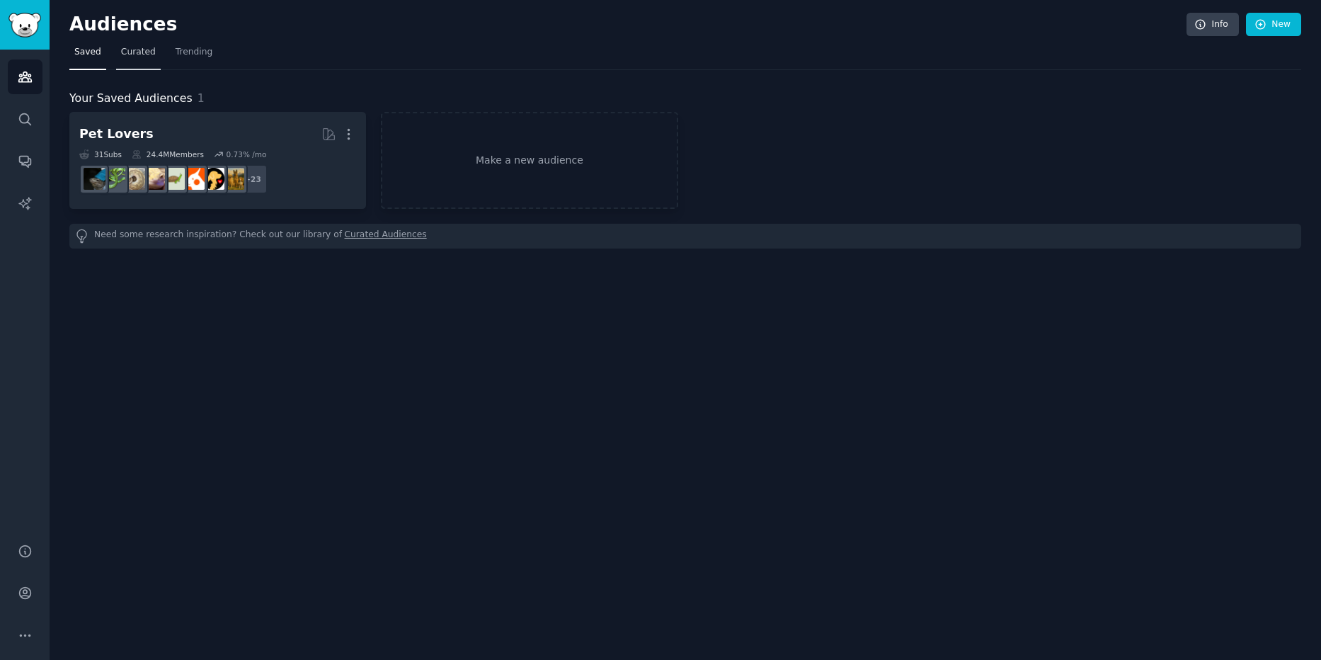
click at [130, 55] on span "Curated" at bounding box center [138, 52] width 35 height 13
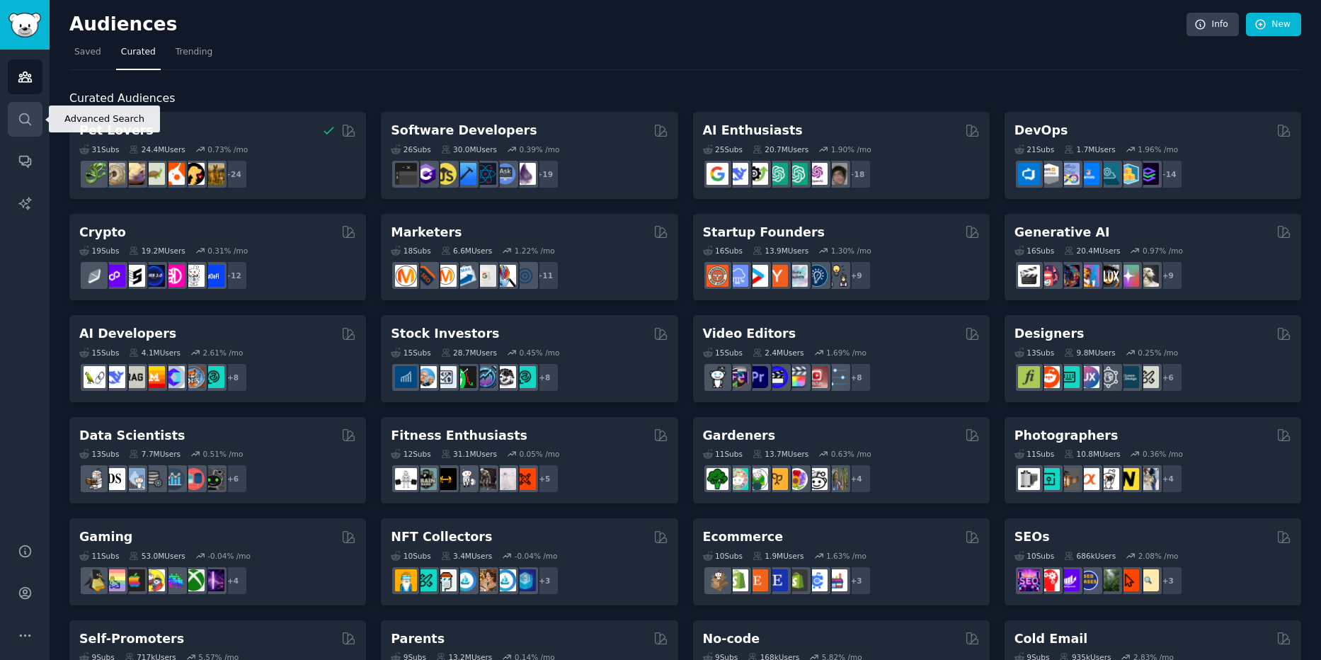
click at [13, 122] on link "Search" at bounding box center [25, 119] width 35 height 35
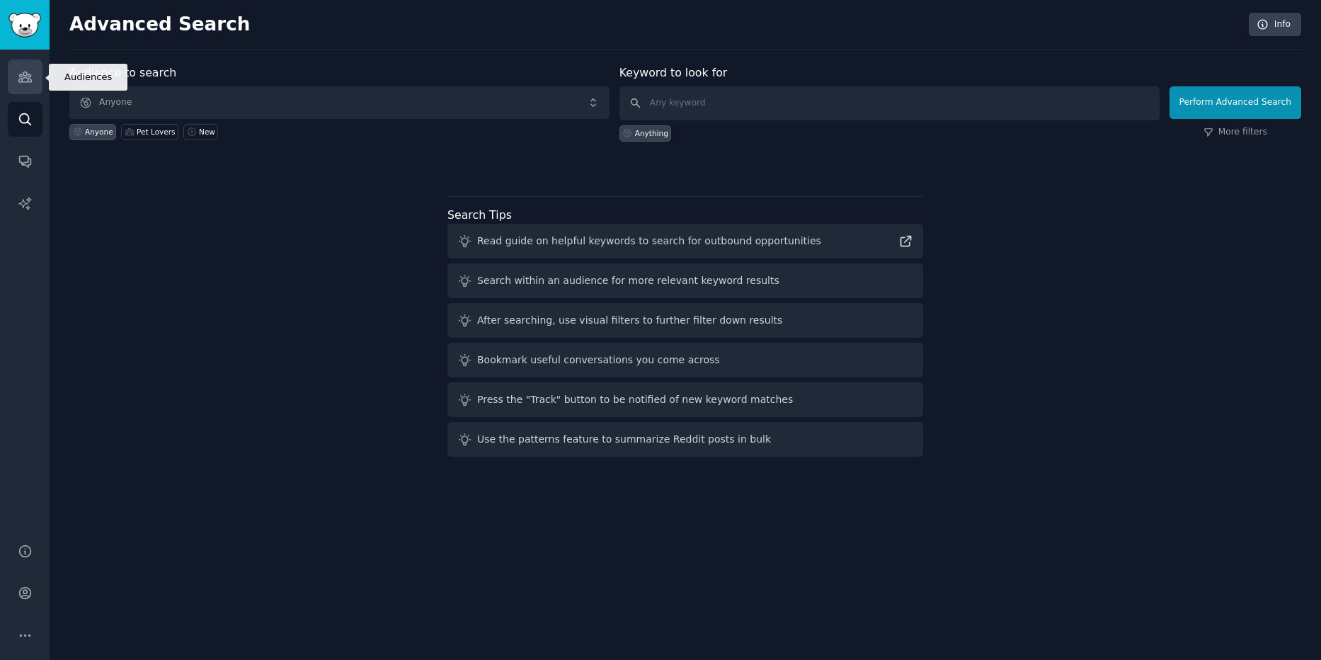
click at [19, 74] on icon "Sidebar" at bounding box center [25, 76] width 15 height 15
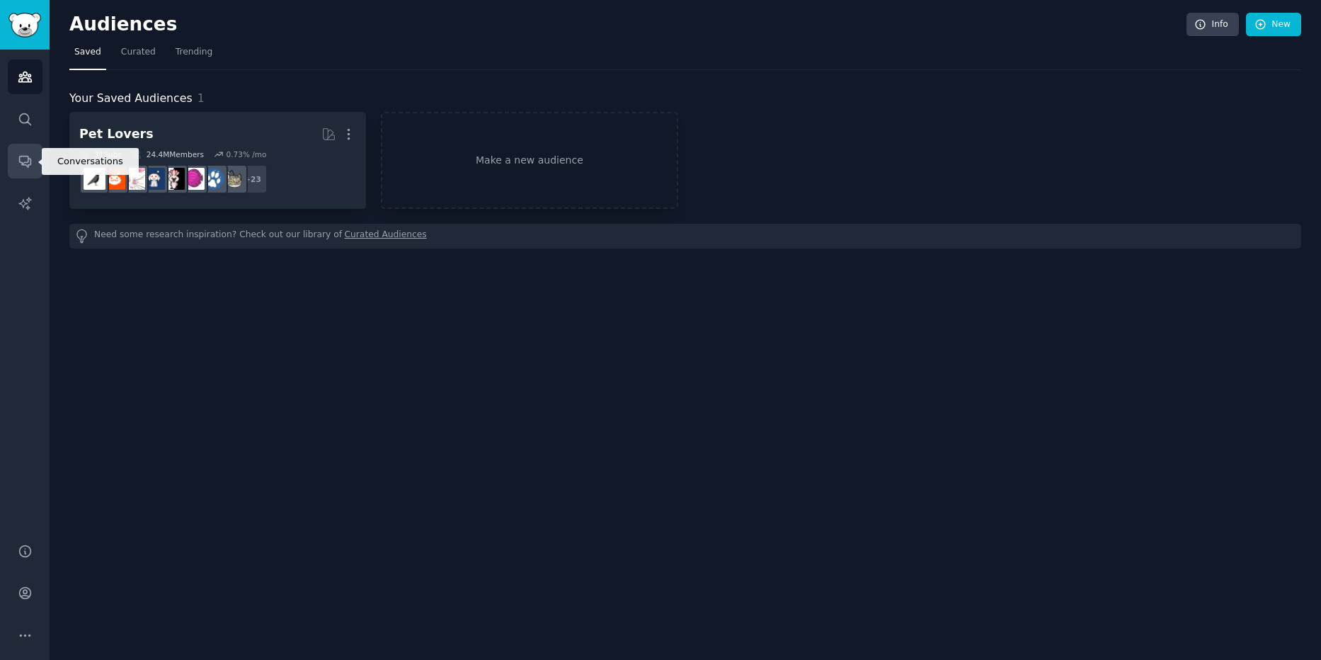
click at [28, 164] on icon "Sidebar" at bounding box center [24, 161] width 11 height 11
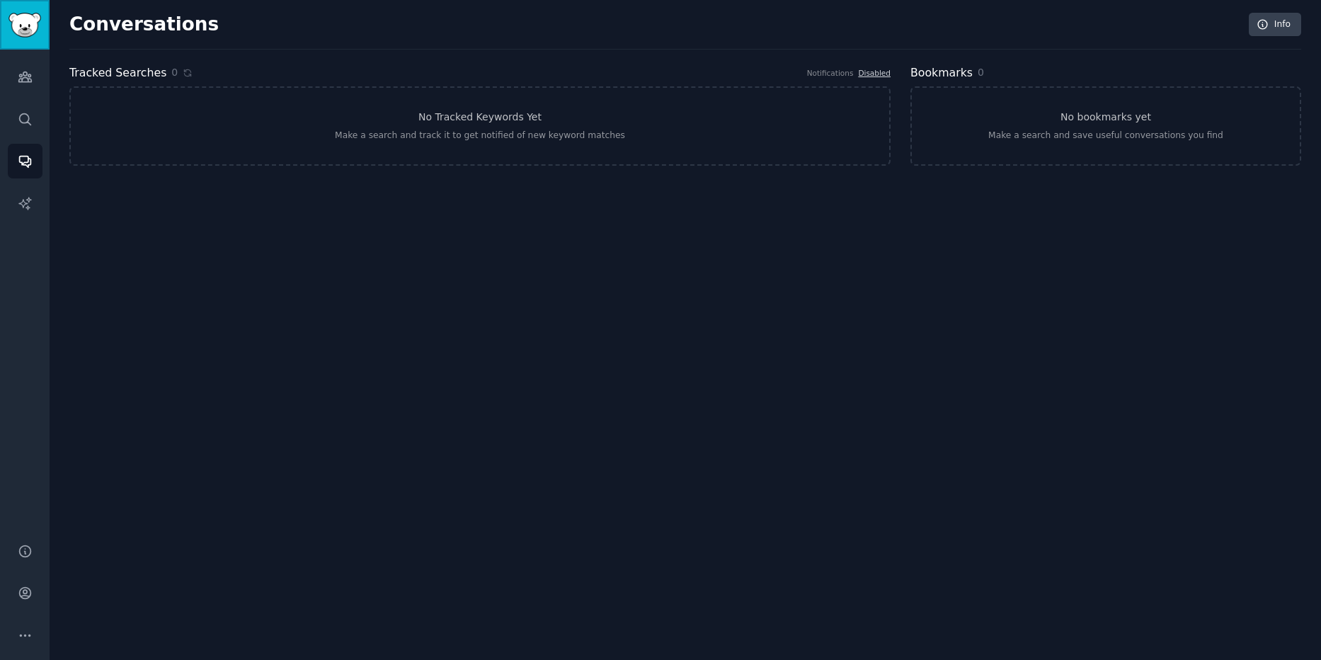
click at [21, 11] on link "Sidebar" at bounding box center [25, 25] width 50 height 50
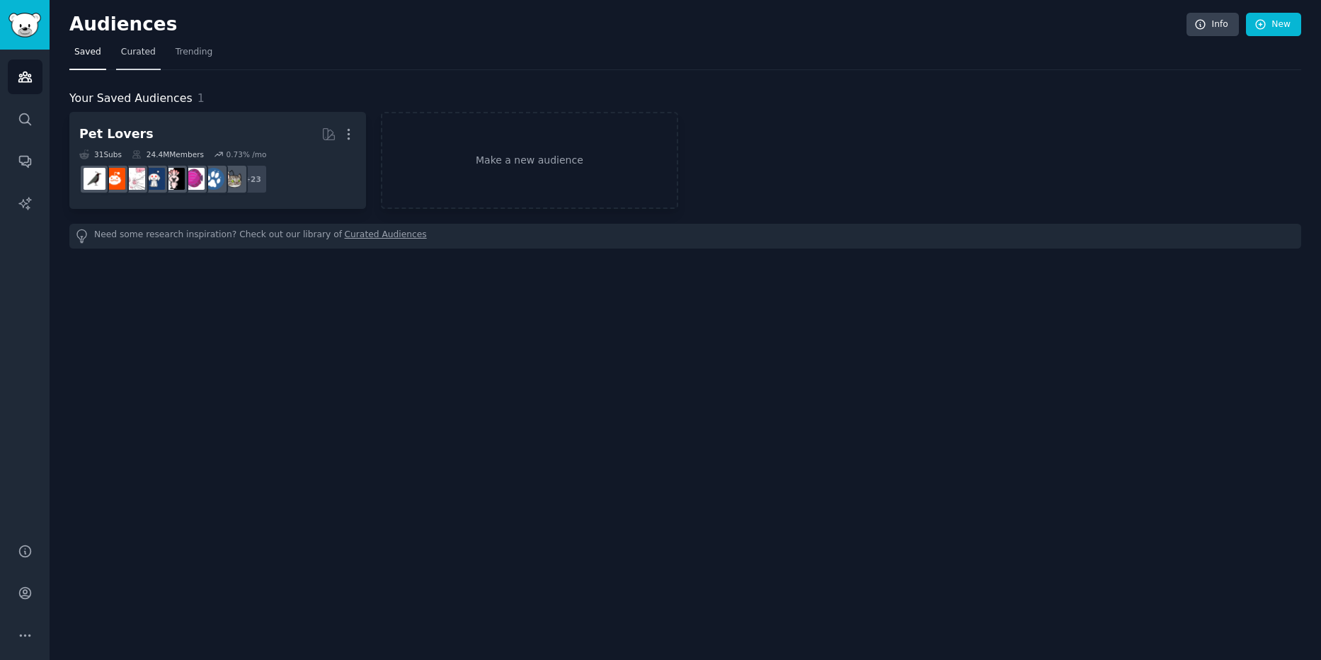
click at [154, 53] on link "Curated" at bounding box center [138, 55] width 45 height 29
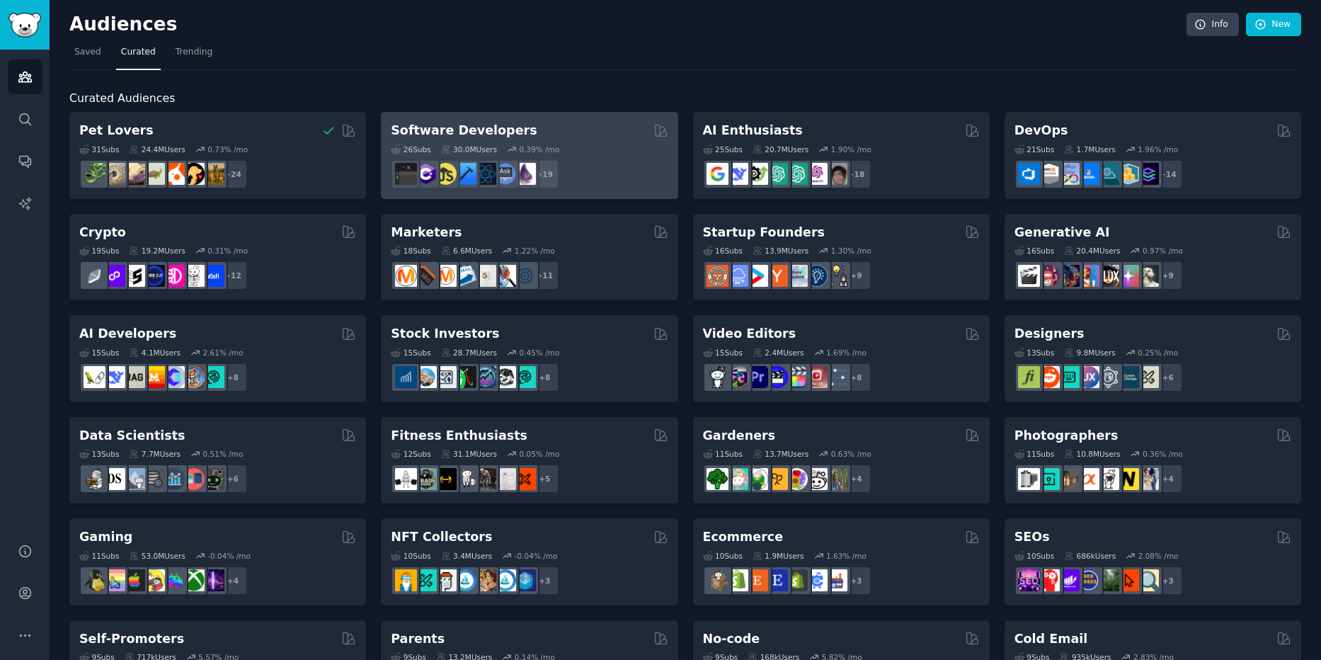
click at [493, 137] on h2 "Software Developers" at bounding box center [464, 131] width 146 height 18
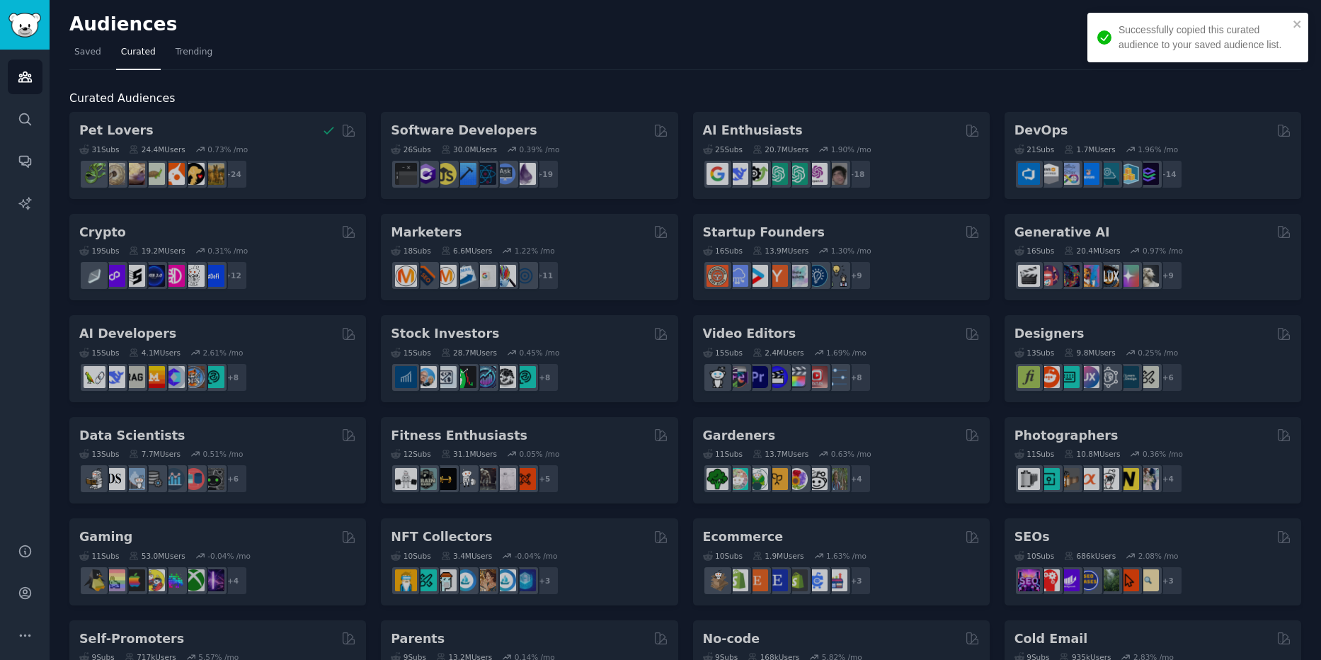
click at [494, 136] on div "Pet Lovers 31 Sub s 24.4M Users 0.73 % /mo r/cockatiel + 24 Software Developers…" at bounding box center [685, 612] width 1232 height 1001
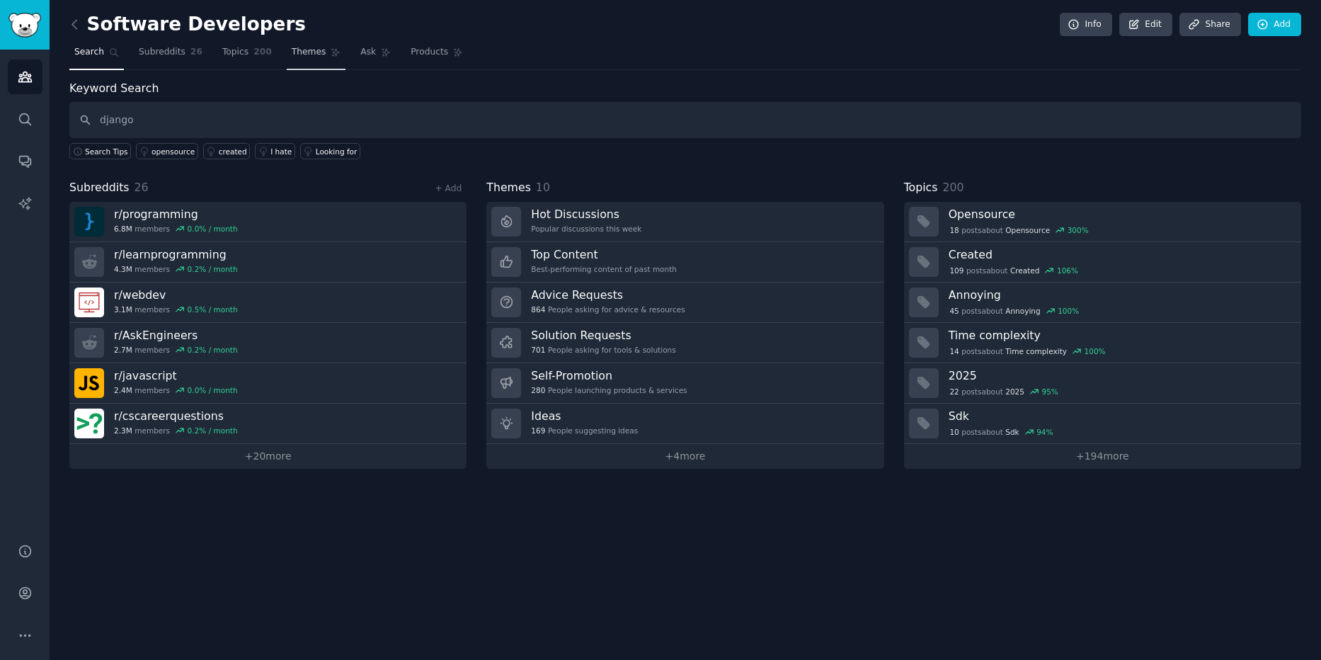
type input "django"
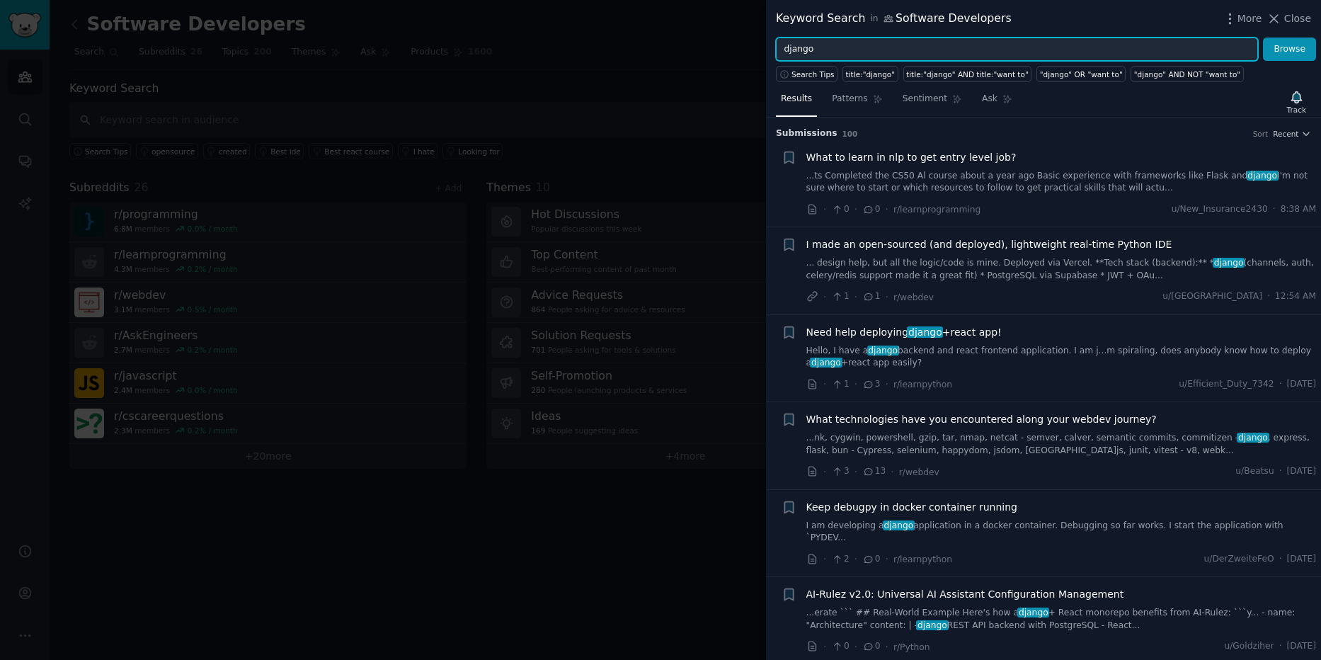
click at [846, 52] on input "django" at bounding box center [1017, 50] width 482 height 24
type input "django jobs"
click at [1263, 38] on button "Browse" at bounding box center [1289, 50] width 53 height 24
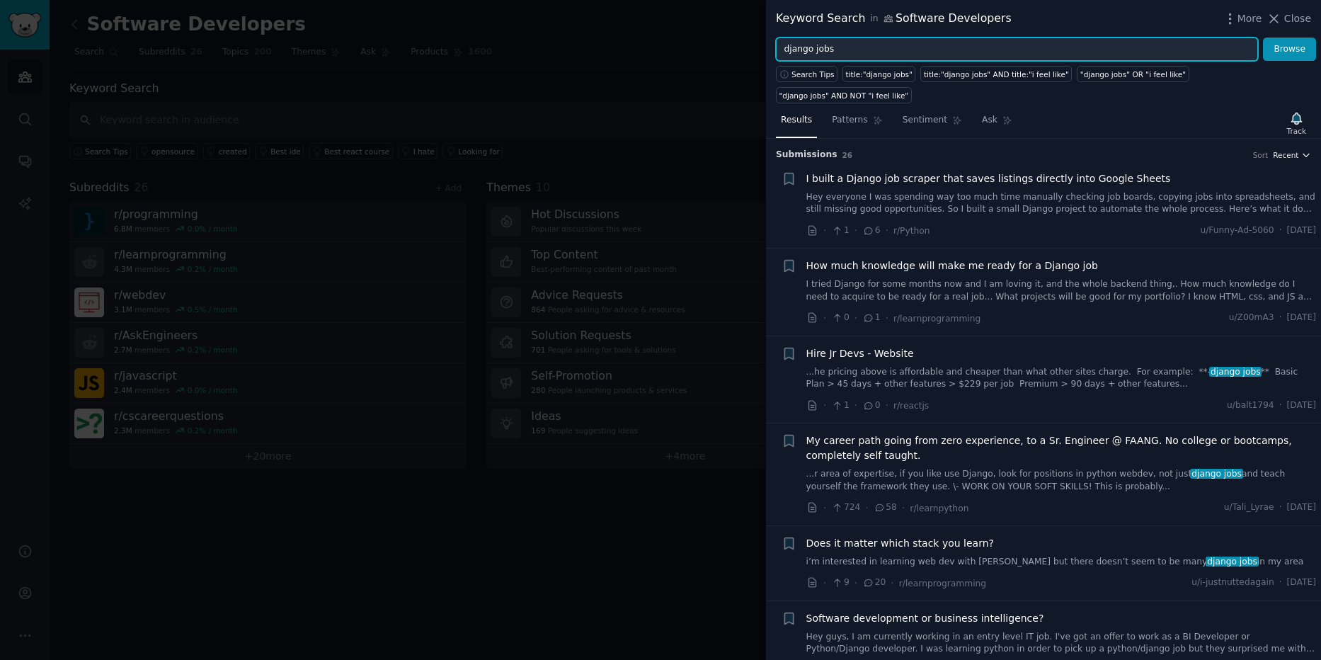
click at [1304, 150] on icon "button" at bounding box center [1306, 155] width 10 height 10
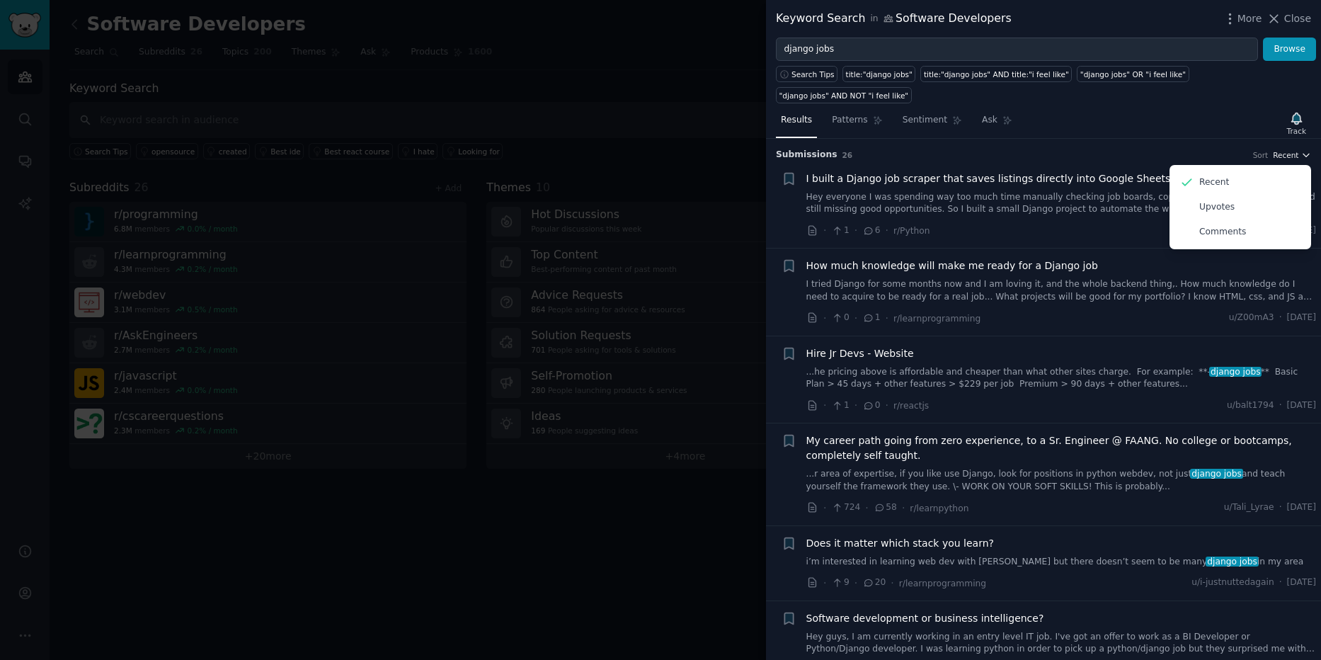
click at [1304, 150] on icon "button" at bounding box center [1306, 155] width 10 height 10
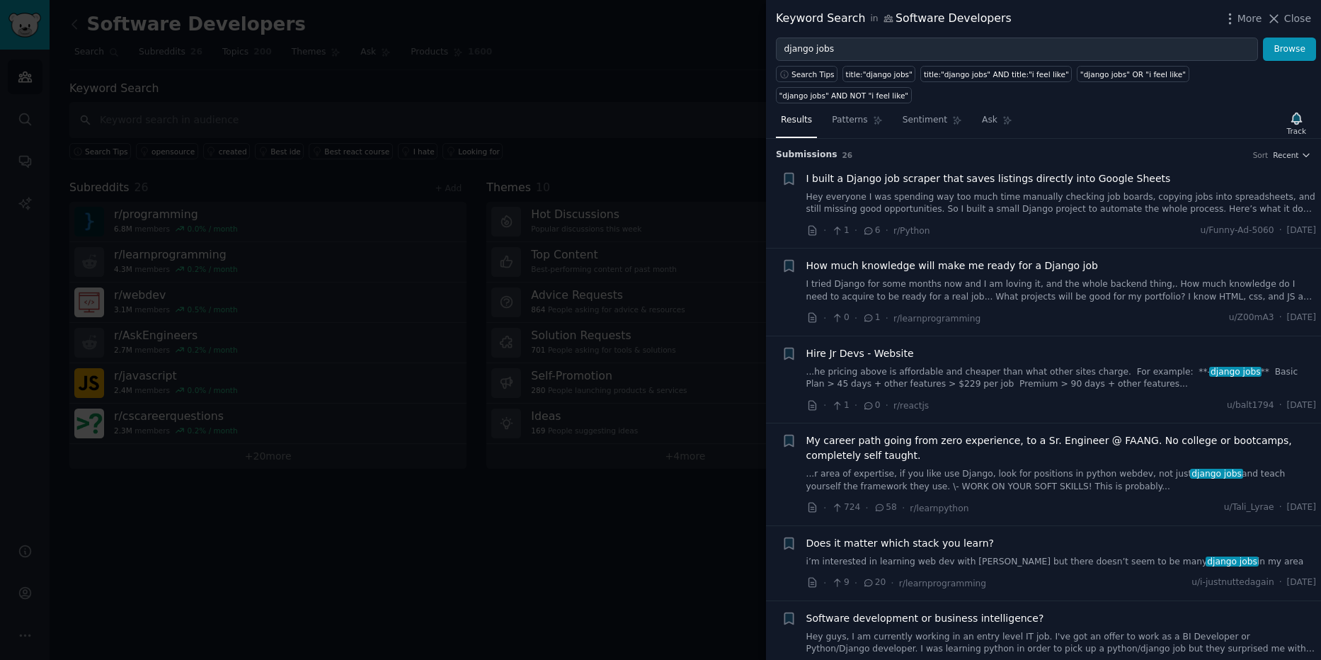
click at [324, 632] on div at bounding box center [660, 330] width 1321 height 660
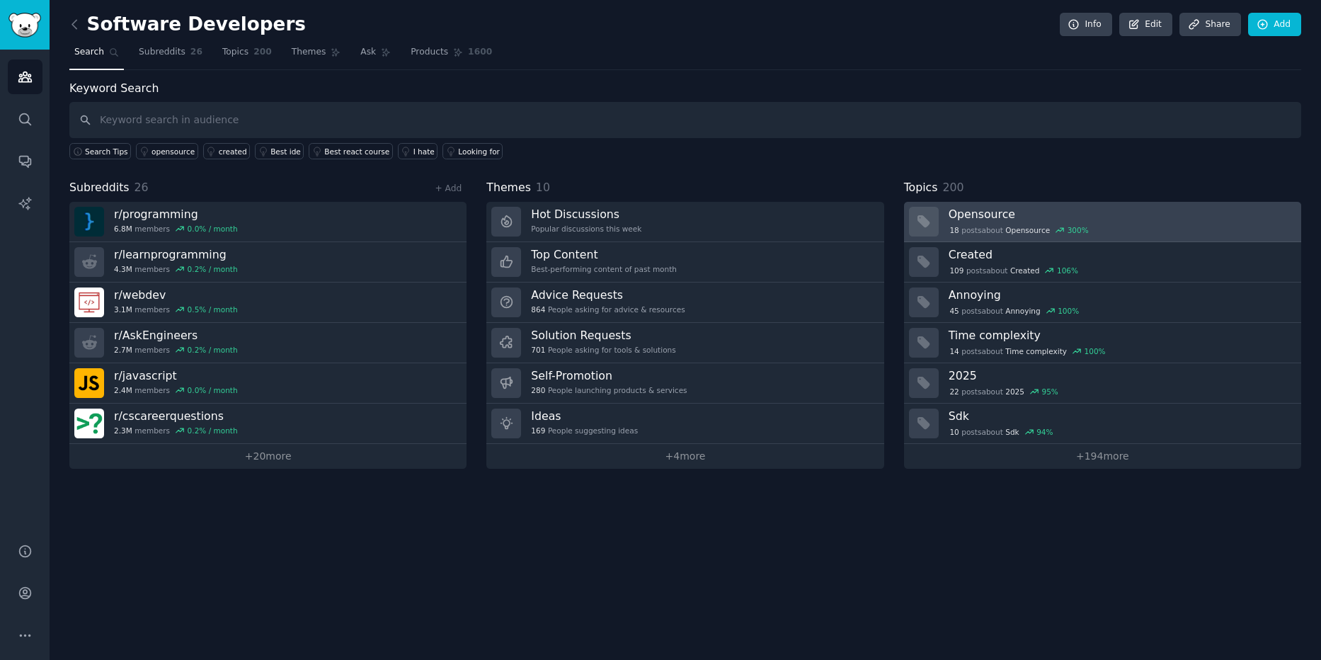
click at [973, 211] on h3 "Opensource" at bounding box center [1119, 214] width 343 height 15
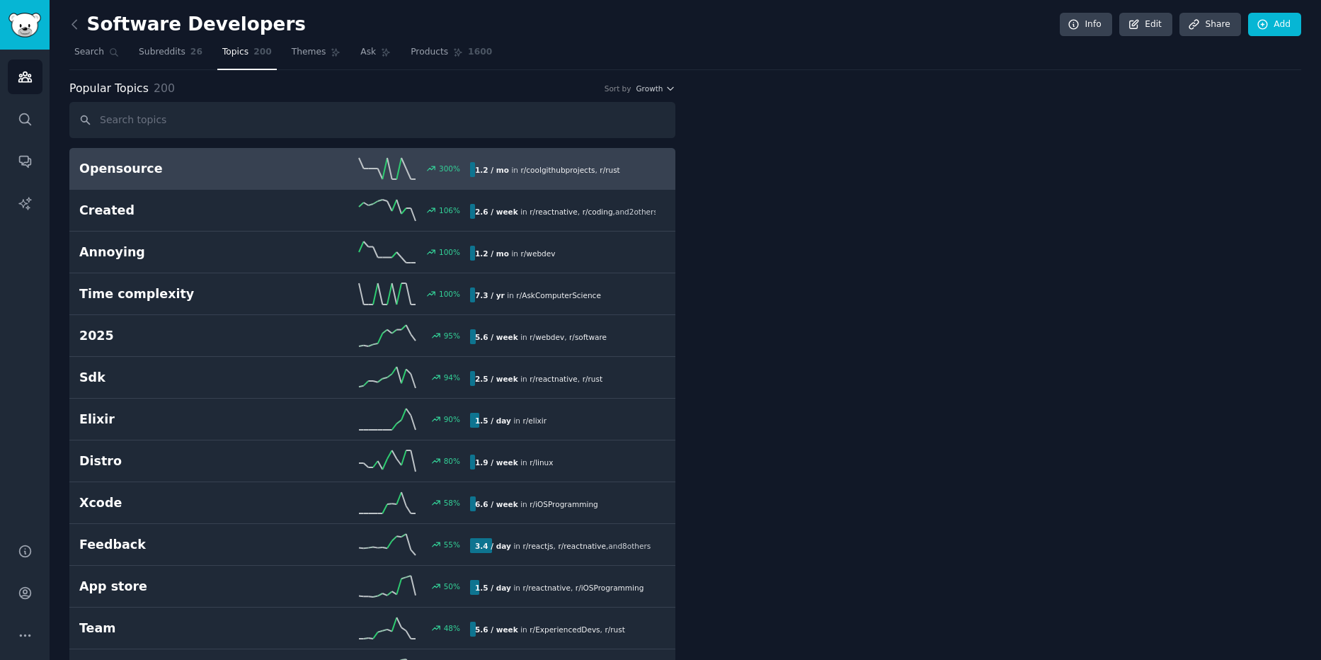
click at [972, 210] on div at bounding box center [998, 199] width 606 height 238
click at [217, 177] on h2 "Opensource" at bounding box center [176, 169] width 195 height 18
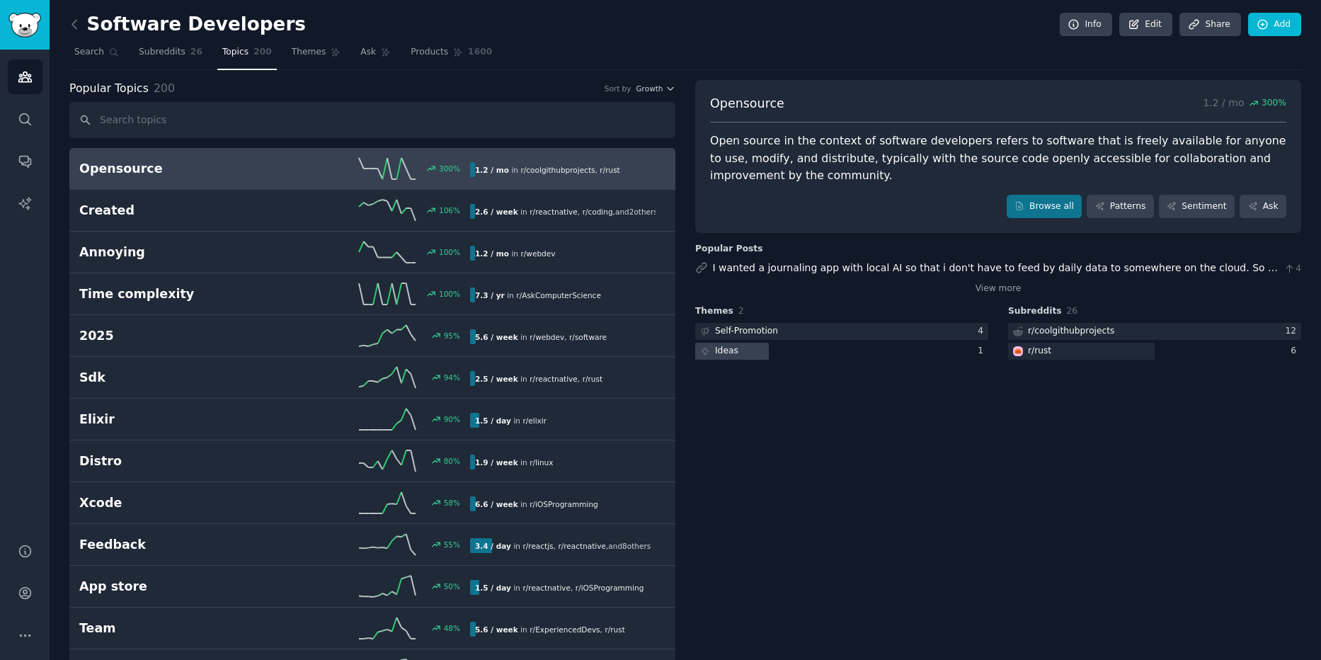
click at [740, 355] on div at bounding box center [732, 352] width 74 height 18
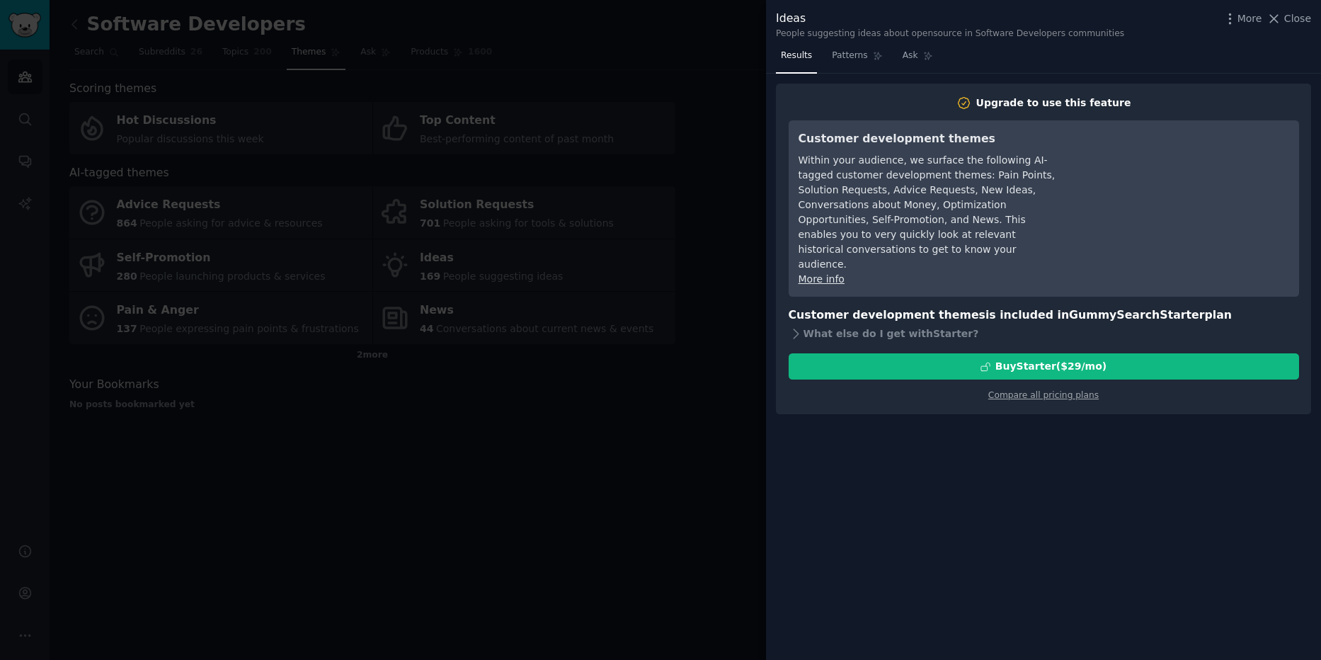
click at [1291, 26] on div "More Close" at bounding box center [1266, 19] width 88 height 18
click at [1276, 20] on icon at bounding box center [1273, 18] width 15 height 15
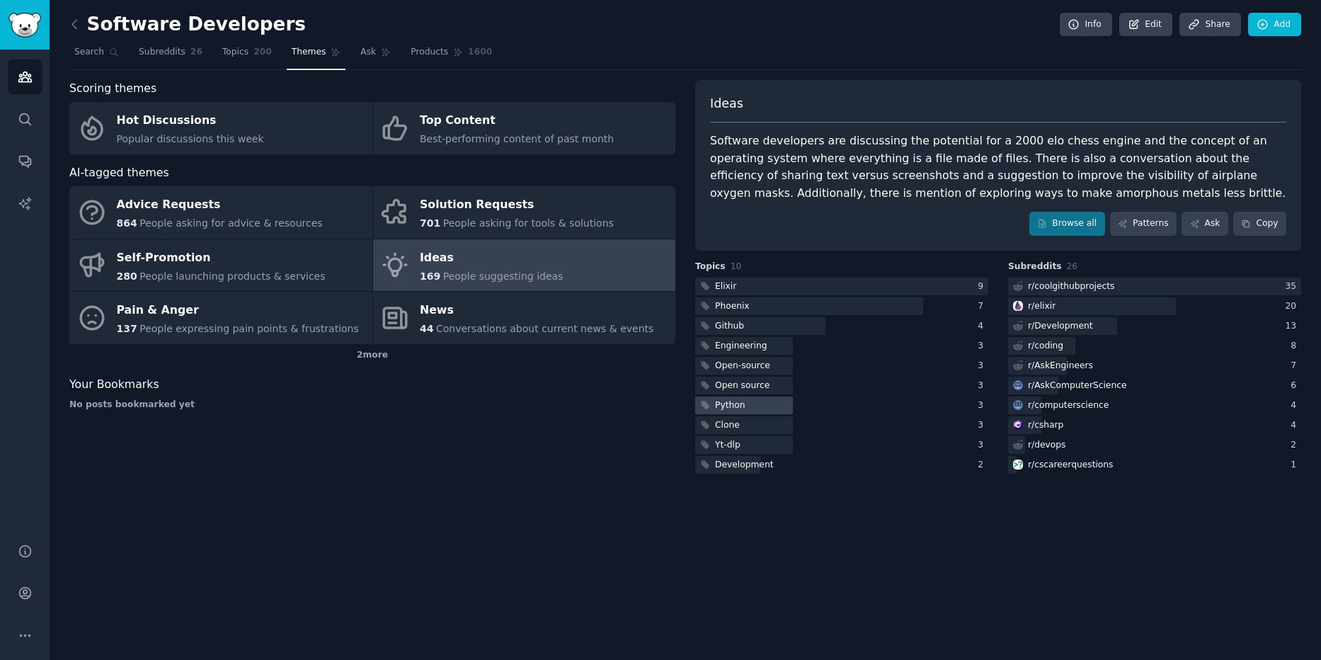
click at [737, 403] on div "Python" at bounding box center [730, 405] width 30 height 13
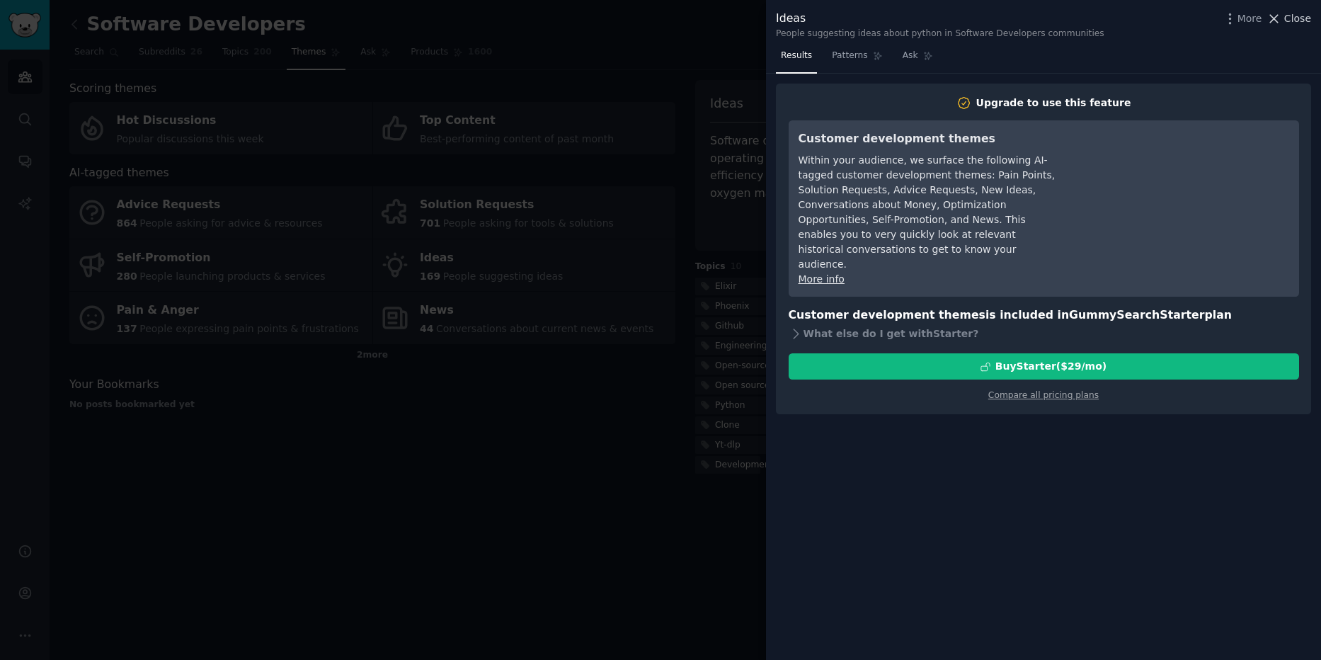
click at [1281, 23] on icon at bounding box center [1273, 18] width 15 height 15
